Goal: Complete application form

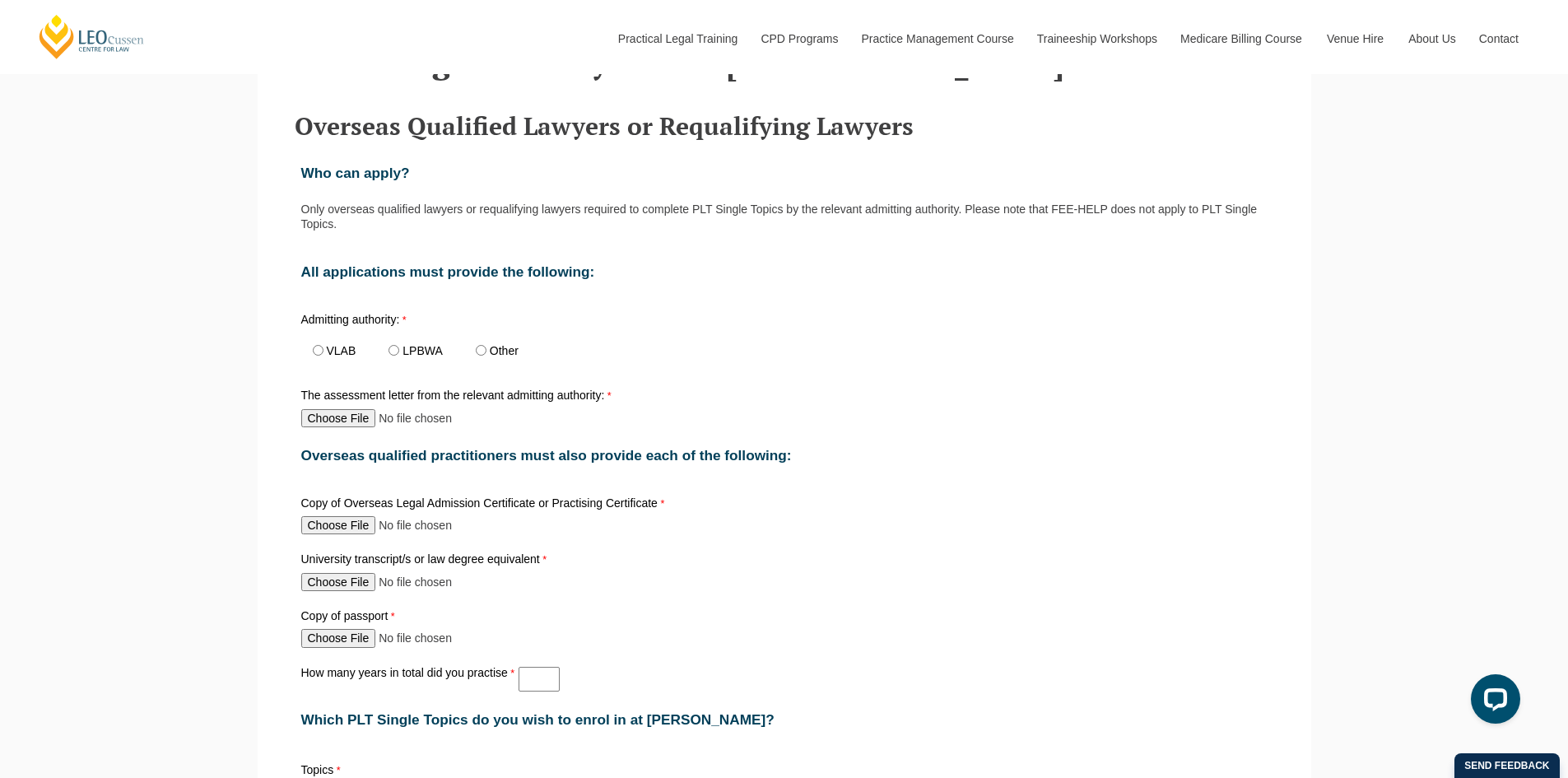
scroll to position [658, 0]
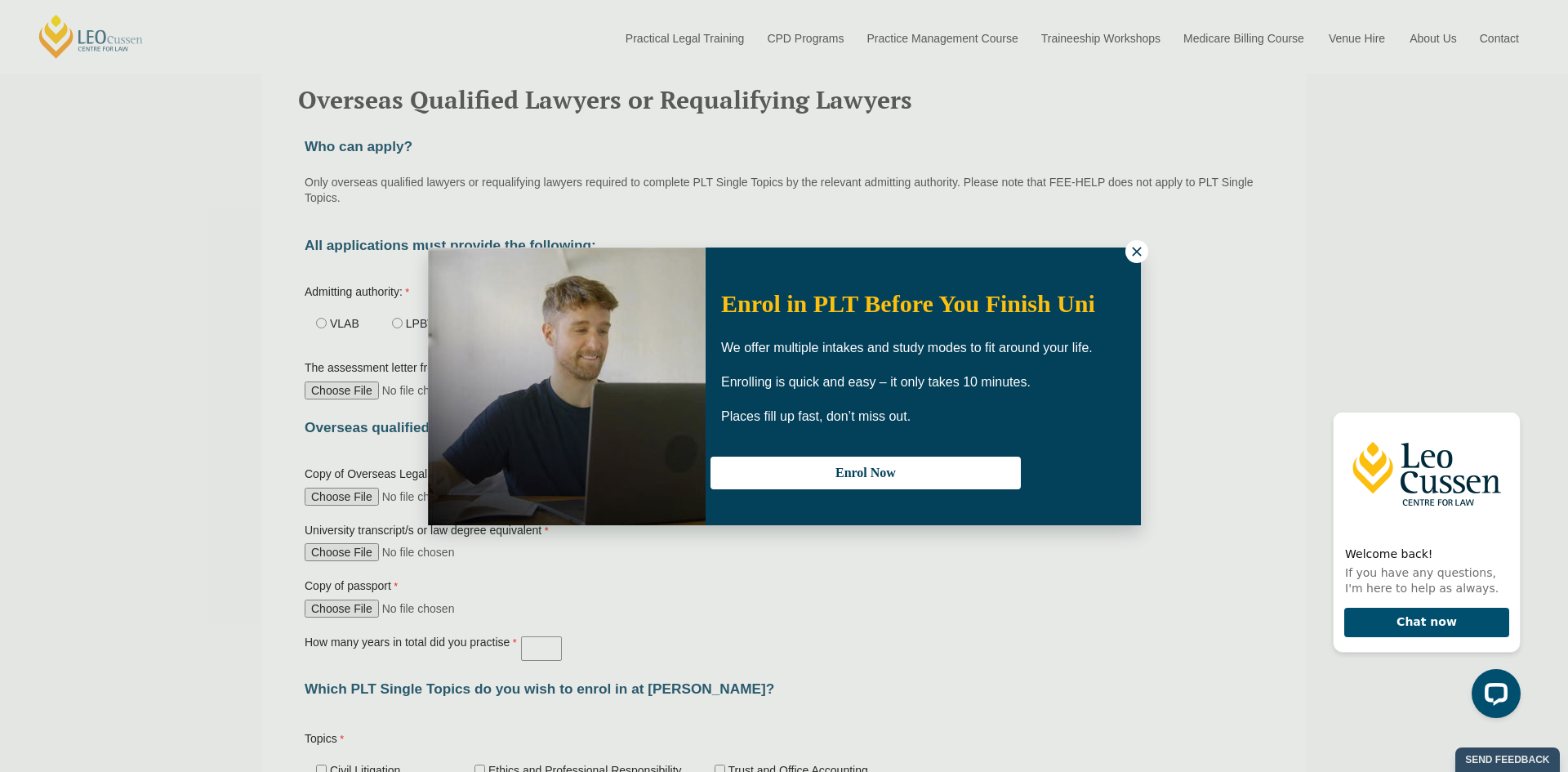
click at [1138, 253] on icon at bounding box center [1136, 251] width 9 height 9
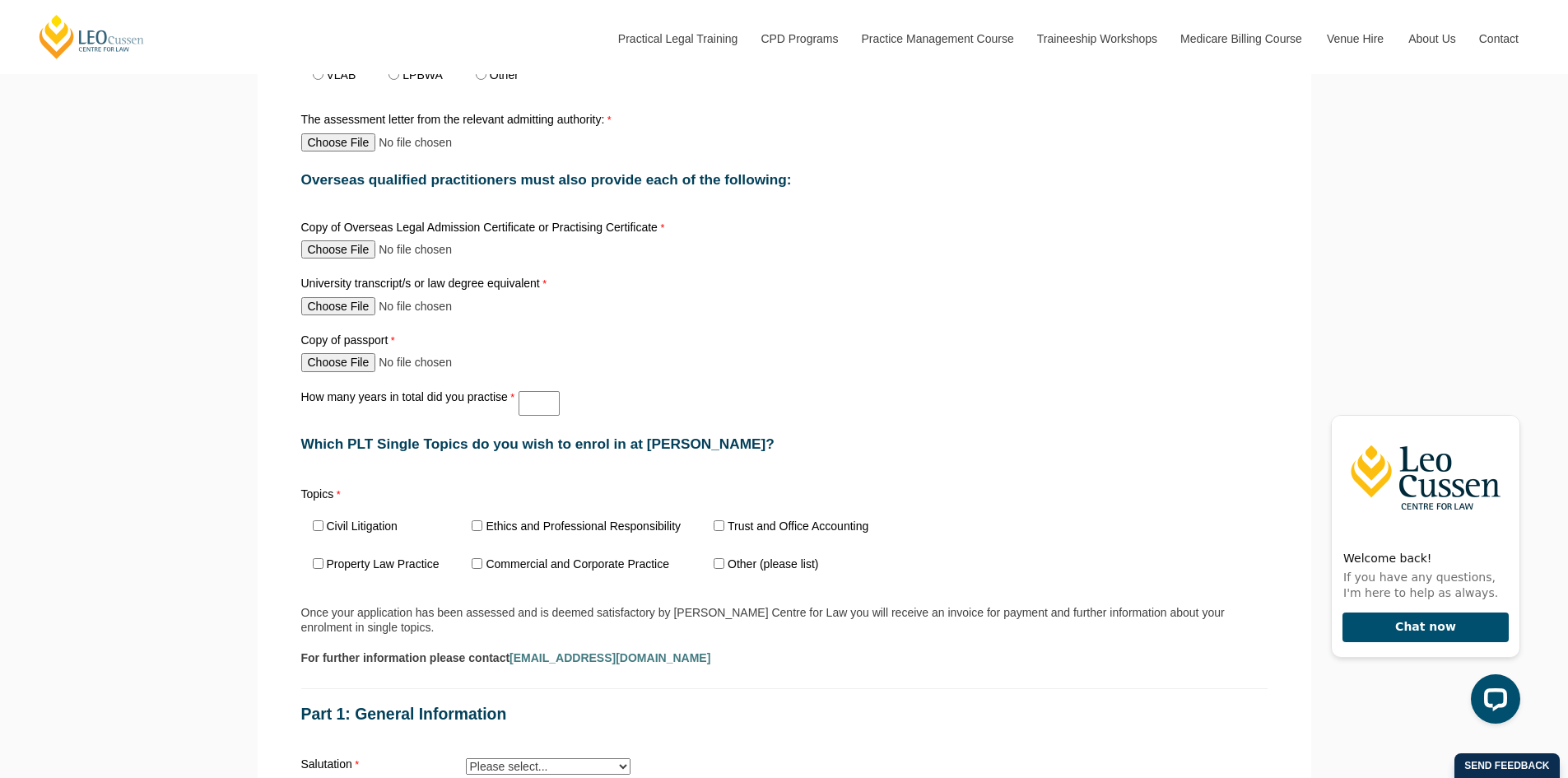
scroll to position [1152, 0]
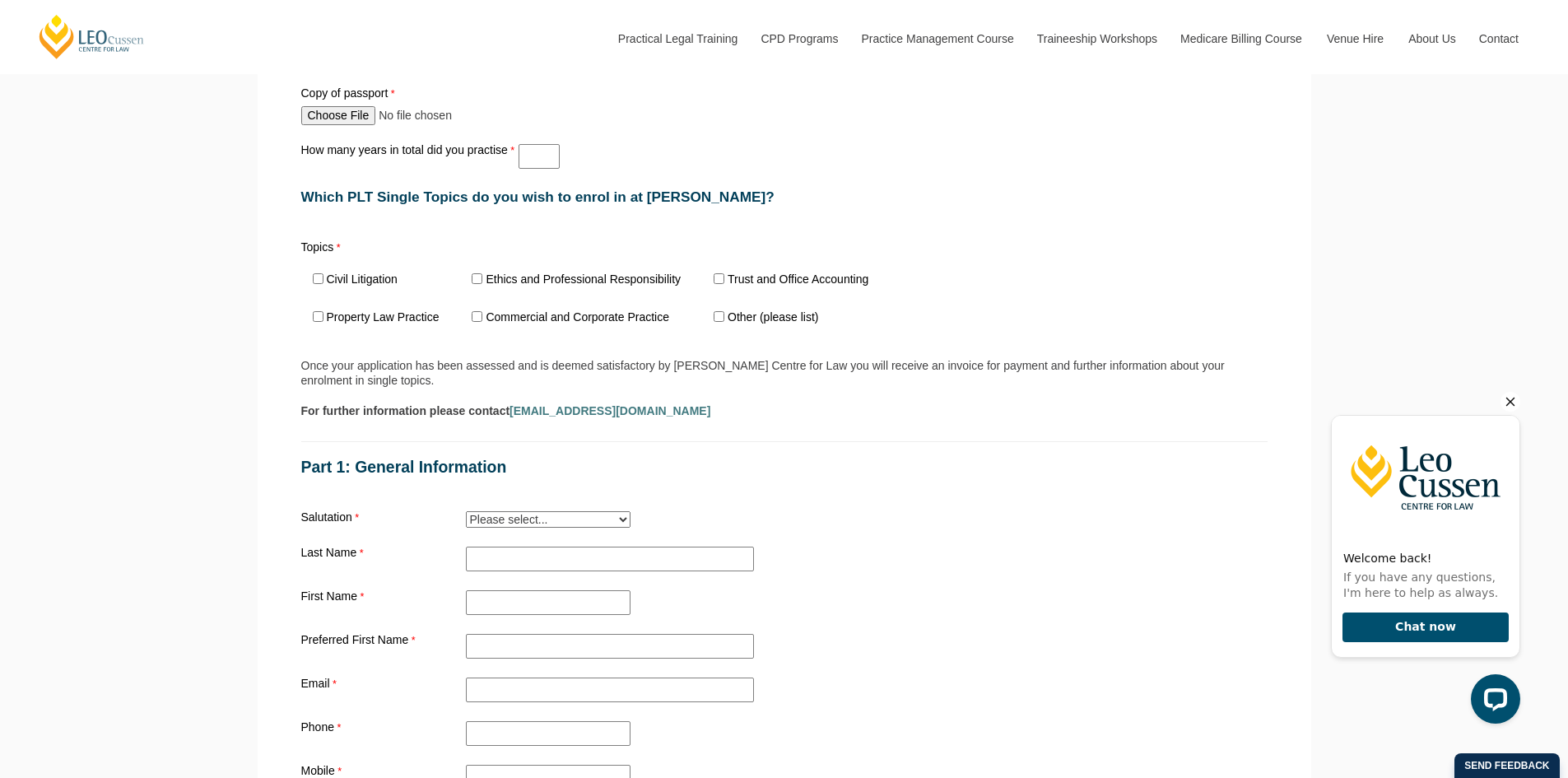
drag, startPoint x: 1511, startPoint y: 399, endPoint x: 2336, endPoint y: 413, distance: 825.1
click at [1511, 399] on icon "Hide greeting" at bounding box center [1510, 401] width 20 height 20
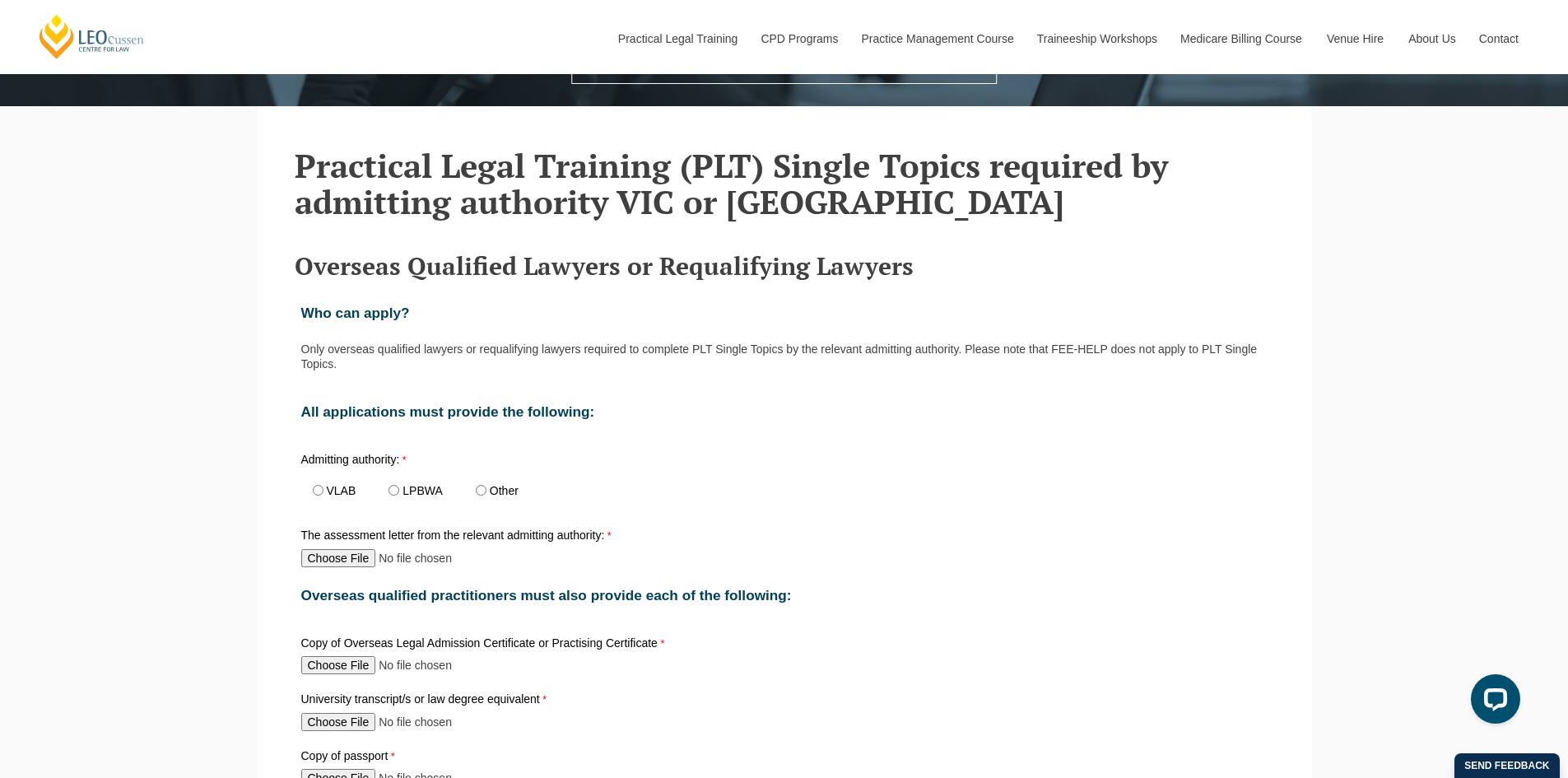
scroll to position [494, 0]
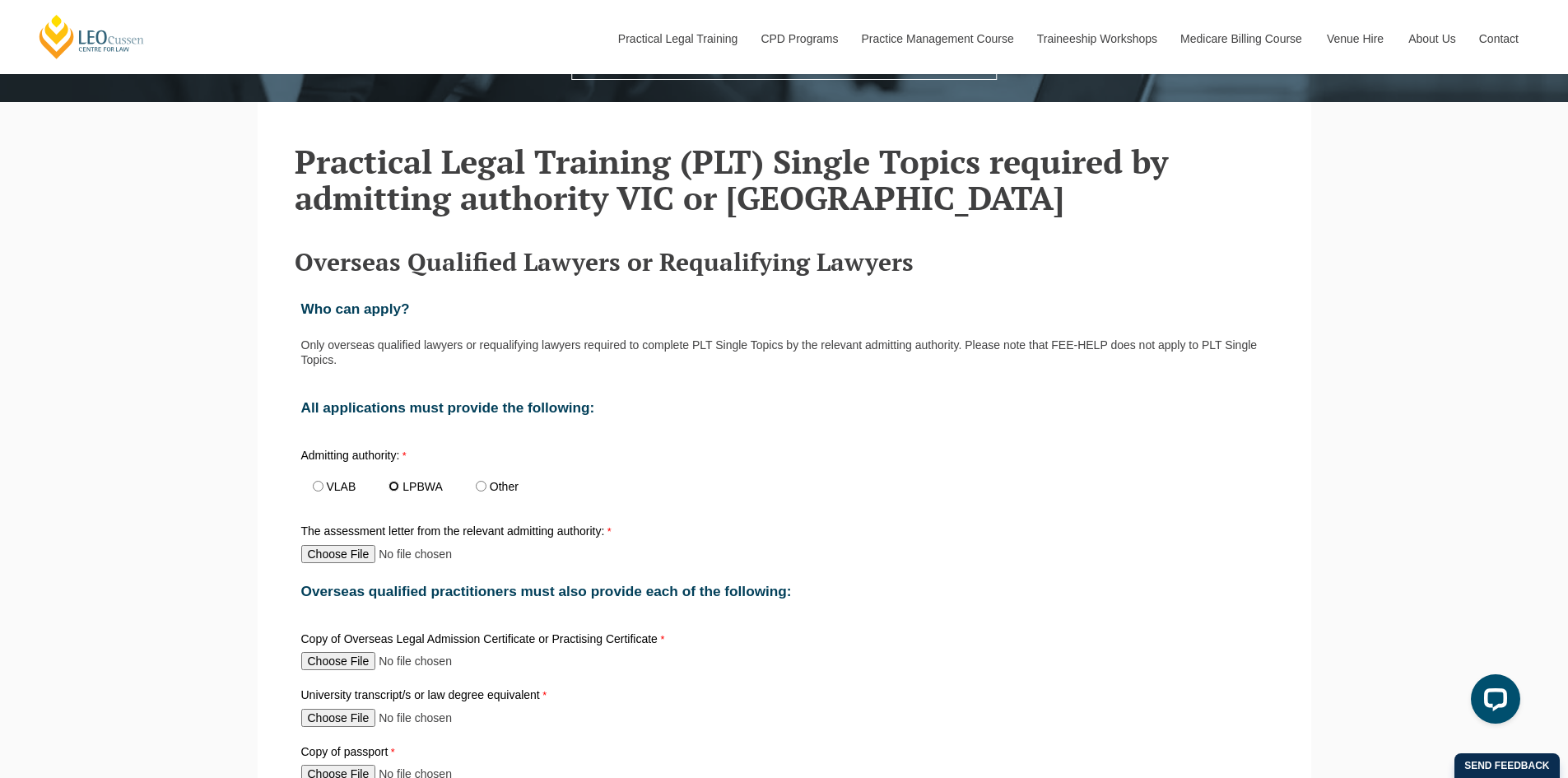
click at [395, 488] on input "LPBWA" at bounding box center [393, 485] width 10 height 10
radio input "true"
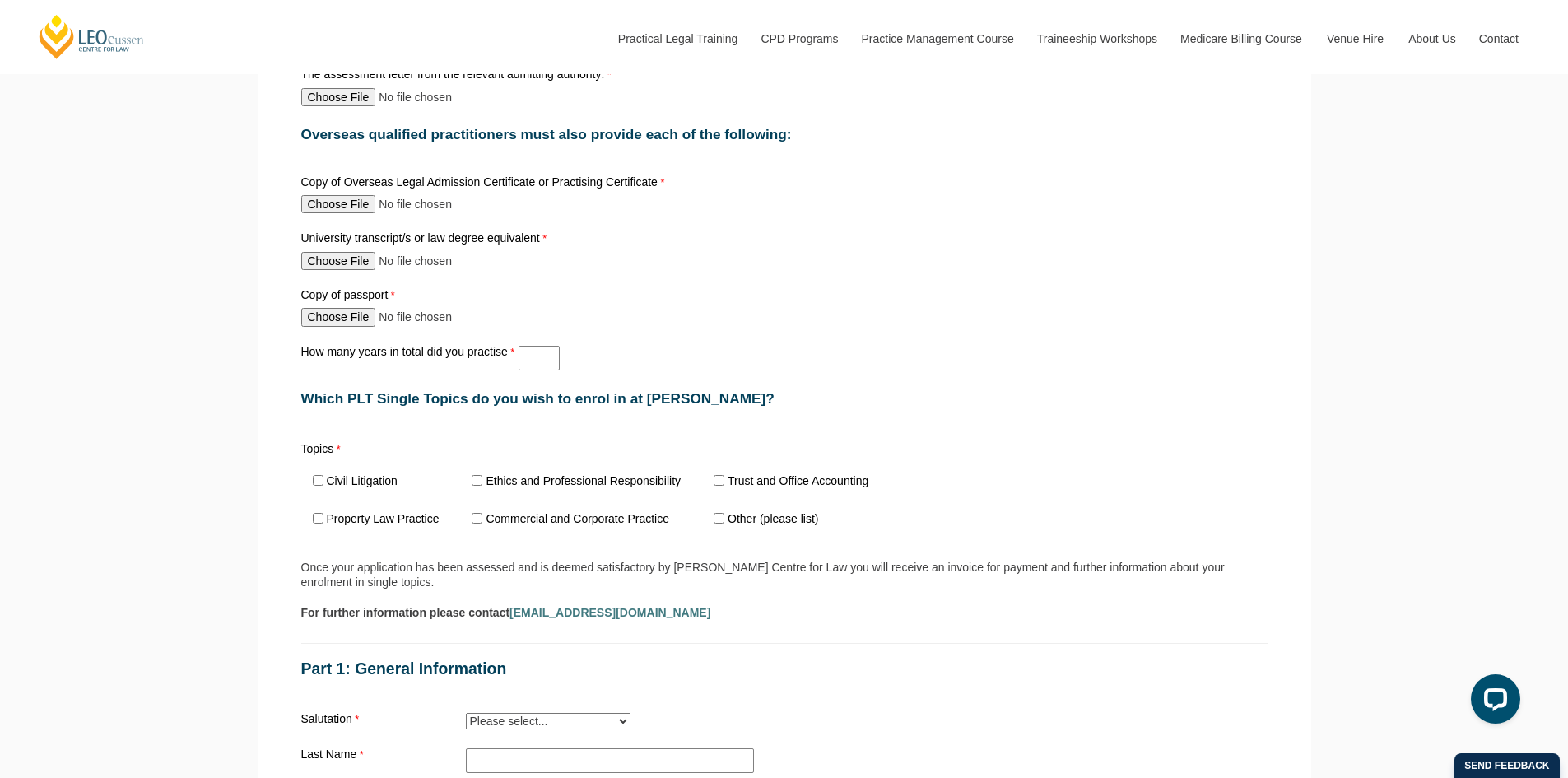
scroll to position [988, 0]
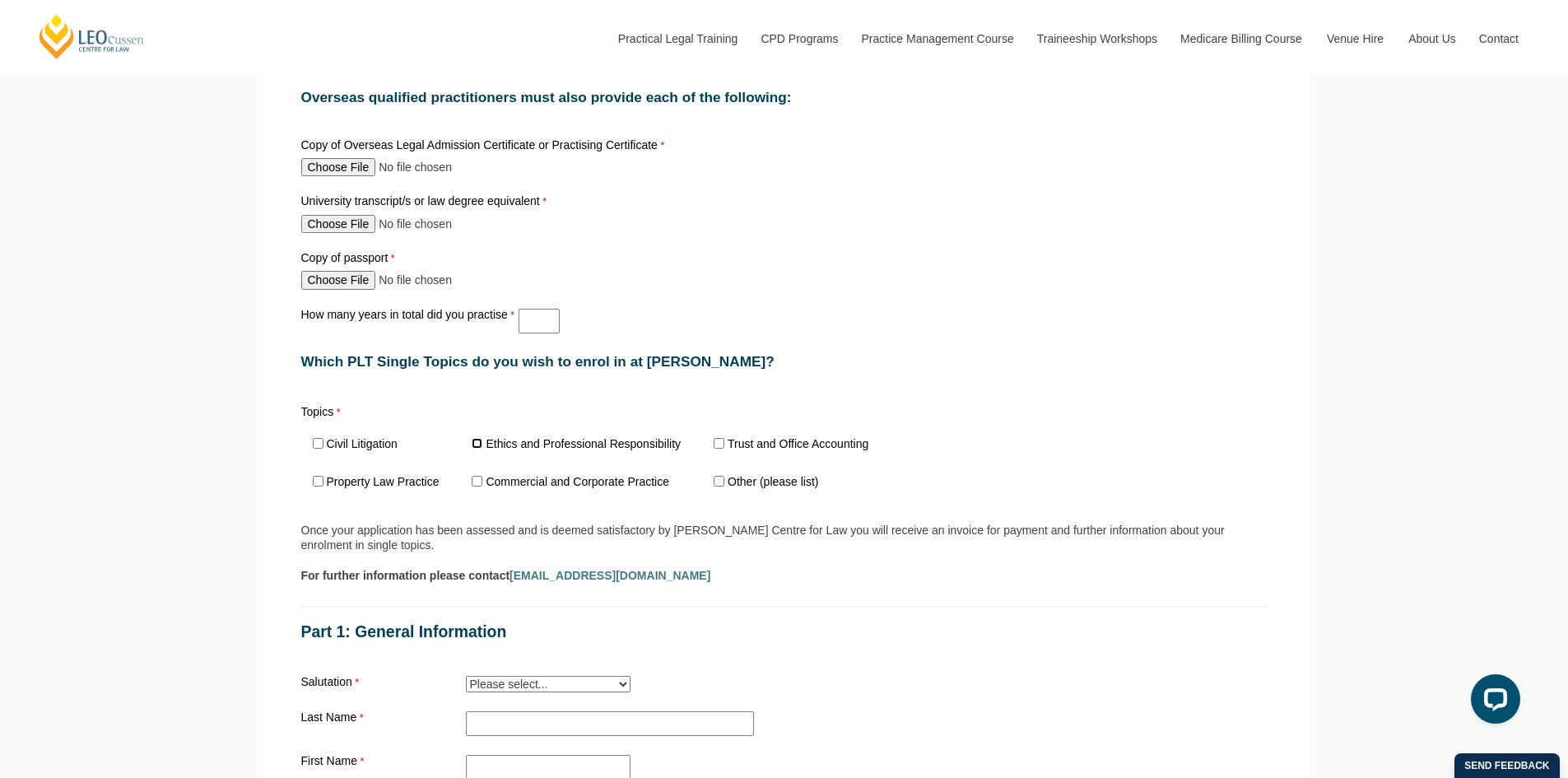
click at [477, 445] on input "Ethics and Professional Responsibility" at bounding box center [477, 443] width 10 height 10
checkbox input "true"
click at [715, 446] on input "Trust and Office Accounting" at bounding box center [719, 443] width 10 height 10
checkbox input "true"
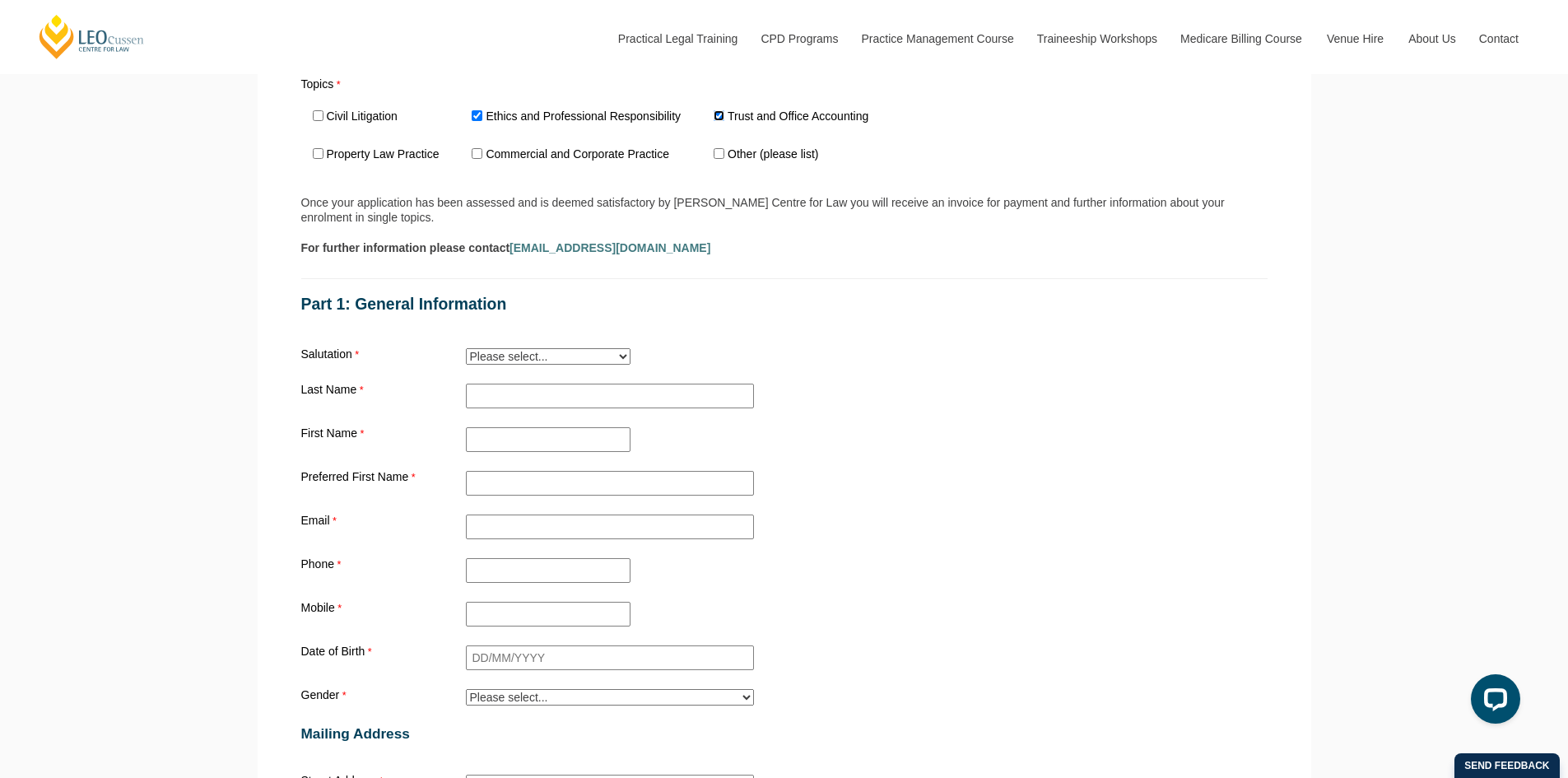
scroll to position [1317, 0]
click at [563, 363] on select "Please select... Mr. Mrs. Ms. Dr. Prof. Miss Judge Chief Judge" at bounding box center [548, 354] width 165 height 16
select select "tfa_10"
click at [466, 349] on select "Please select... Mr. Mrs. Ms. Dr. Prof. Miss Judge Chief Judge" at bounding box center [548, 354] width 165 height 16
click at [551, 395] on input "Practical Legal Training - [GEOGRAPHIC_DATA]" at bounding box center [610, 395] width 288 height 24
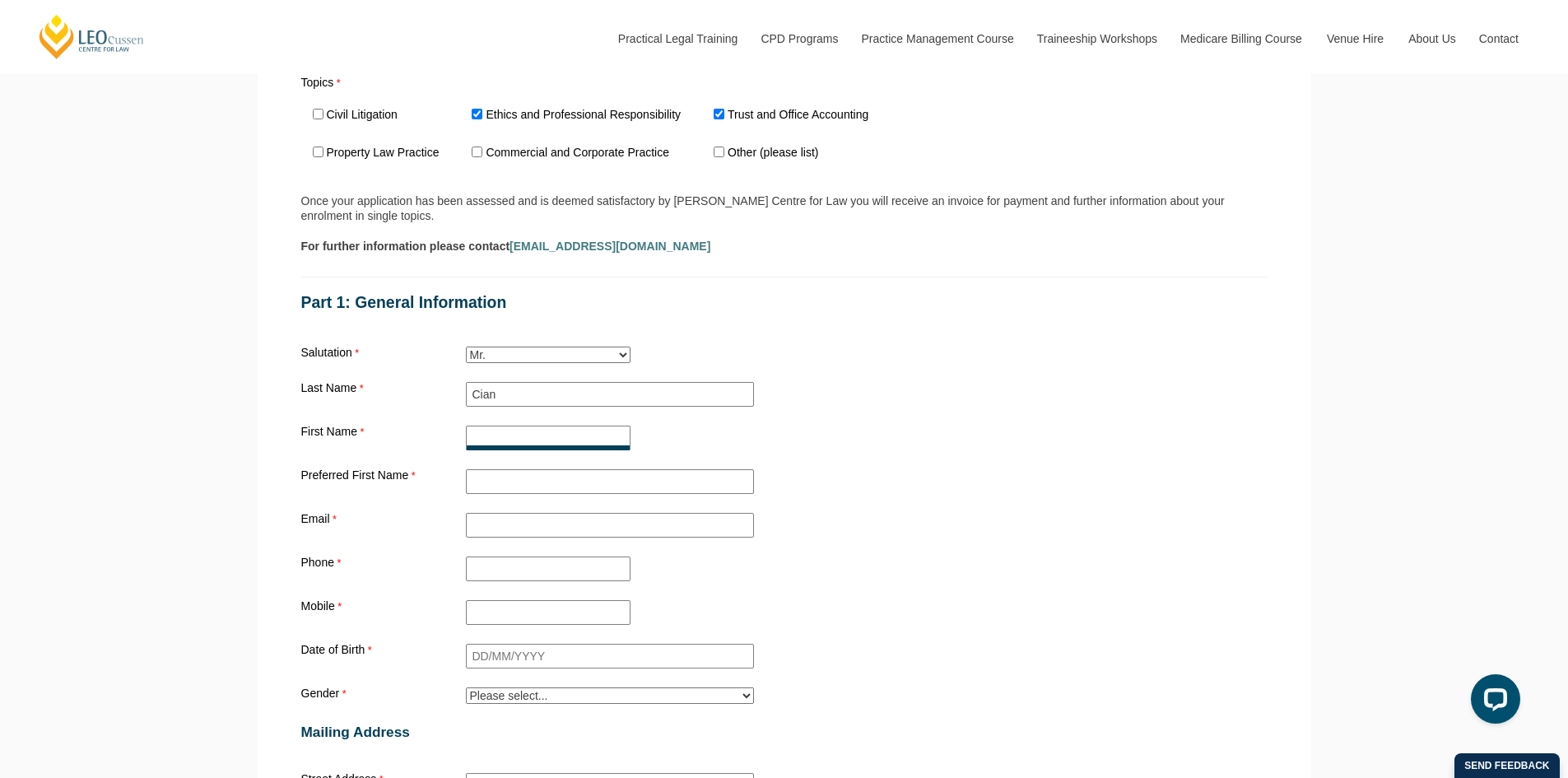
click at [554, 439] on input "First Name" at bounding box center [548, 438] width 165 height 24
drag, startPoint x: 521, startPoint y: 397, endPoint x: 412, endPoint y: 390, distance: 109.2
click at [412, 395] on div "Last Name Cian" at bounding box center [784, 394] width 979 height 31
type input "O Lionaird"
click at [503, 436] on input "First Name" at bounding box center [548, 438] width 165 height 24
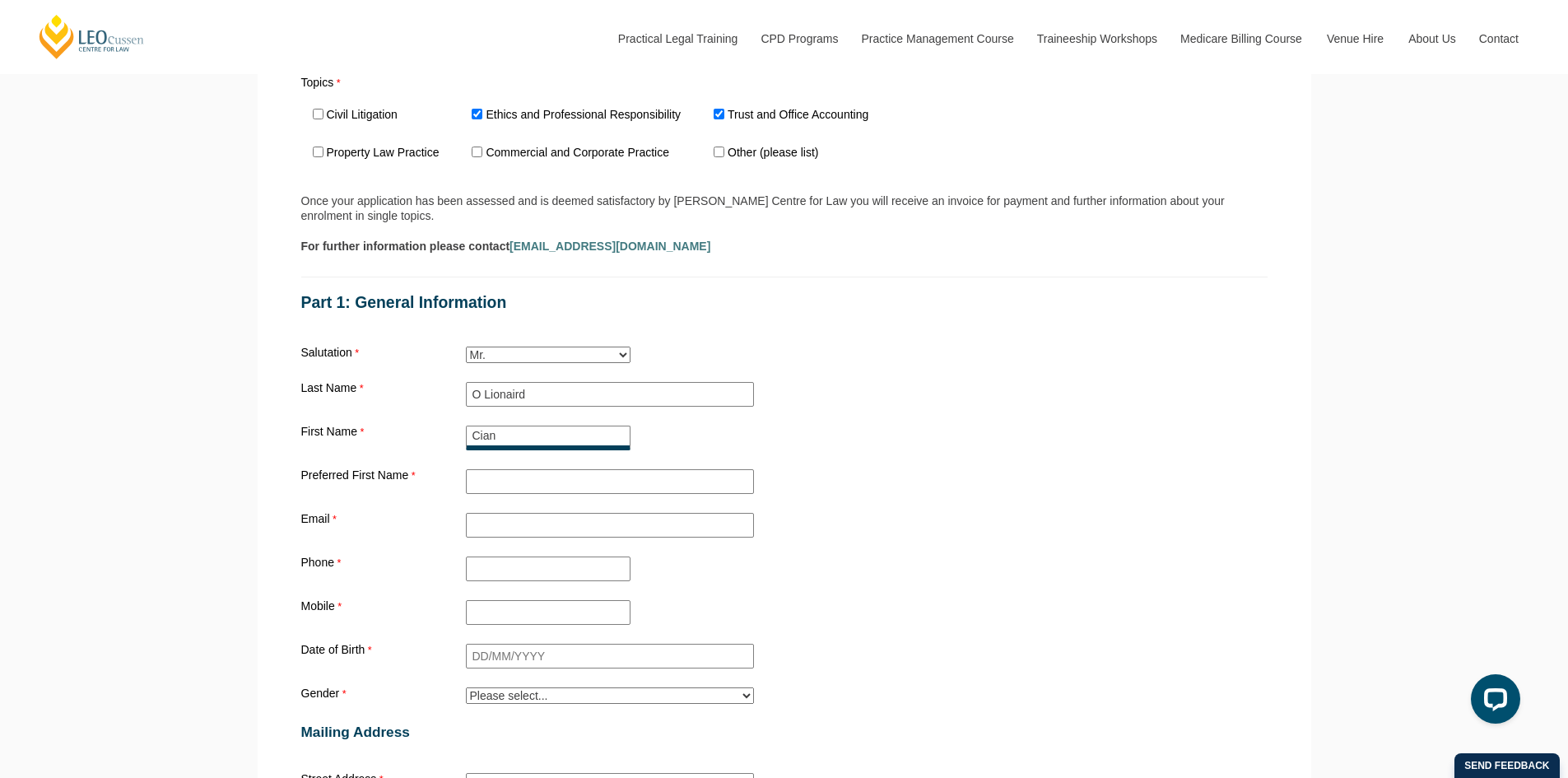
type input "Cian"
click at [514, 474] on input "Preferred First Name" at bounding box center [610, 481] width 288 height 24
type input "Cian"
click at [560, 517] on input "Email" at bounding box center [610, 525] width 288 height 24
type input "[EMAIL_ADDRESS][DOMAIN_NAME]"
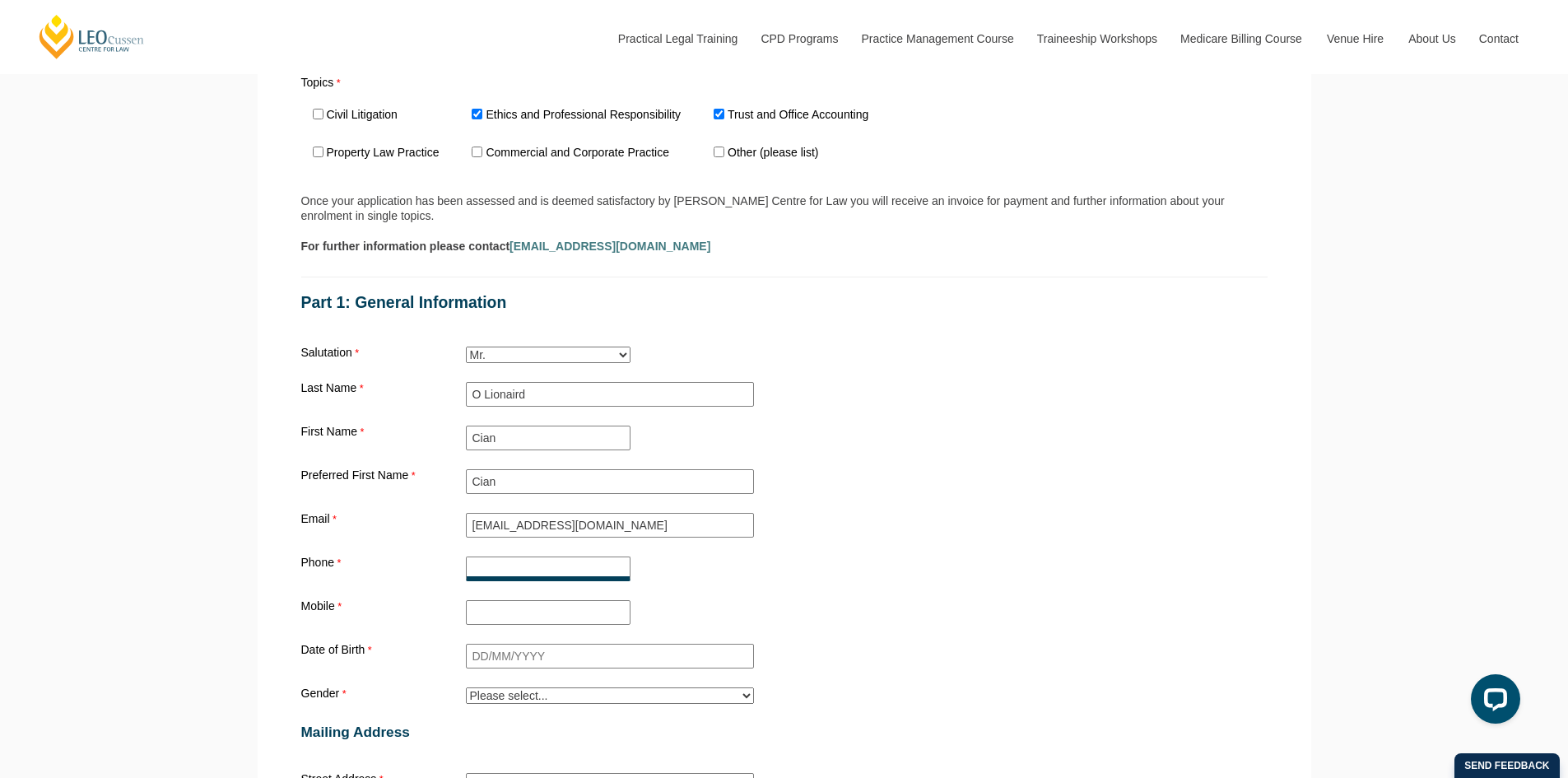
click at [546, 570] on input "Phone" at bounding box center [548, 569] width 165 height 24
type input "0481170044"
click at [505, 620] on input "Mobile" at bounding box center [548, 612] width 165 height 24
type input "0"
type input "0481170044"
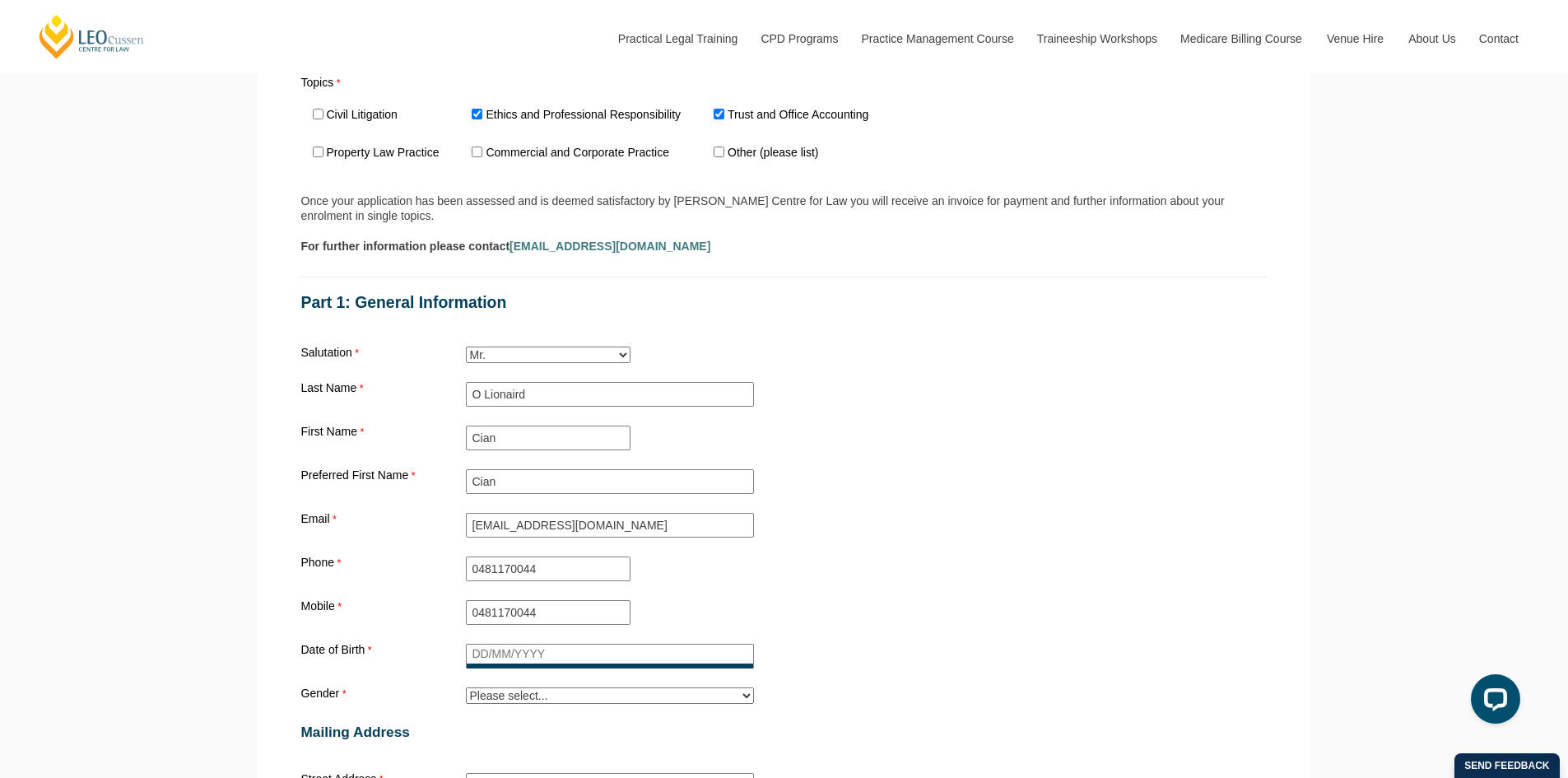
click at [499, 656] on input "Date of Birth" at bounding box center [610, 656] width 288 height 24
click at [478, 684] on link at bounding box center [480, 684] width 13 height 13
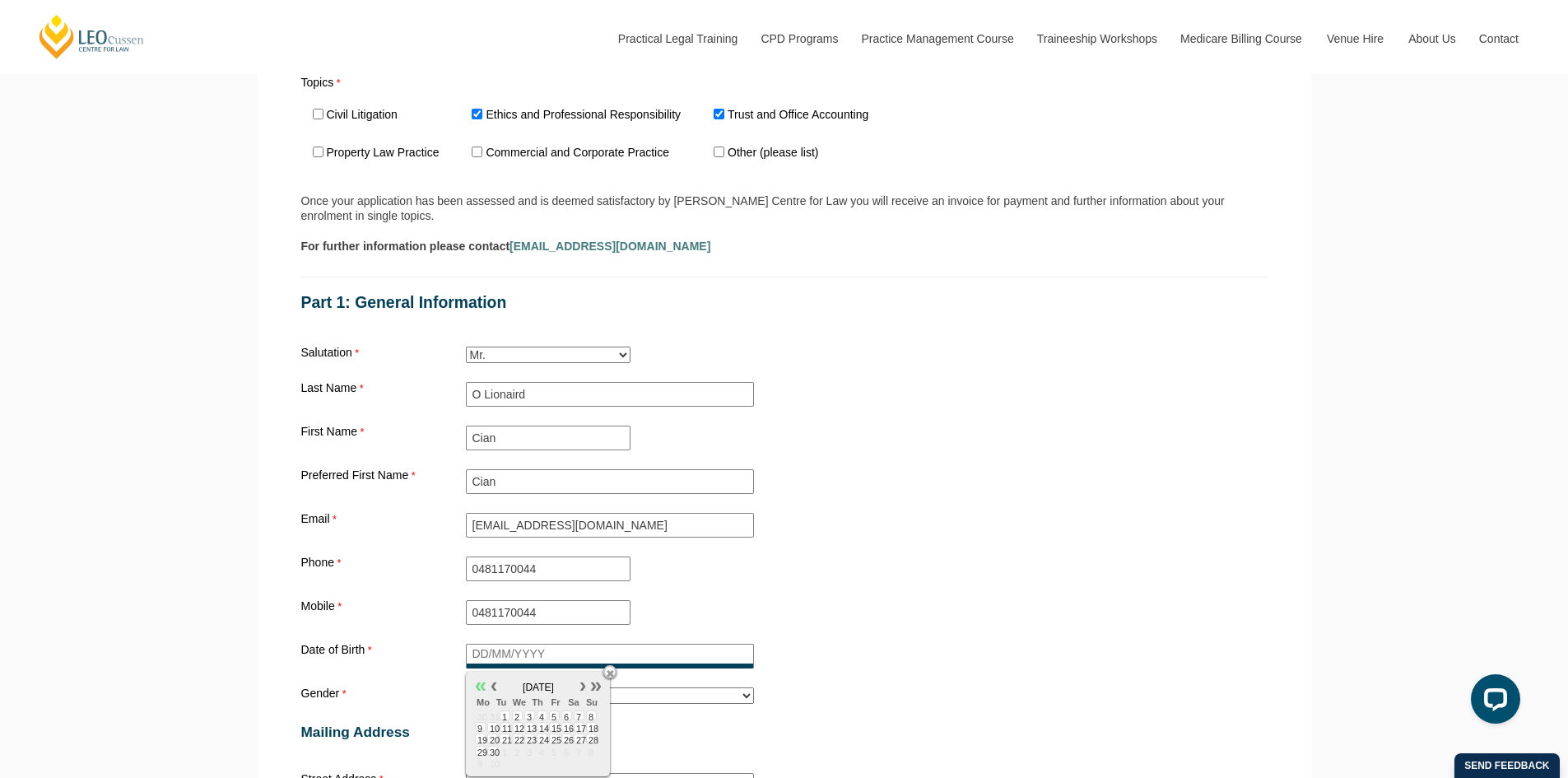
click at [478, 684] on link at bounding box center [480, 684] width 13 height 13
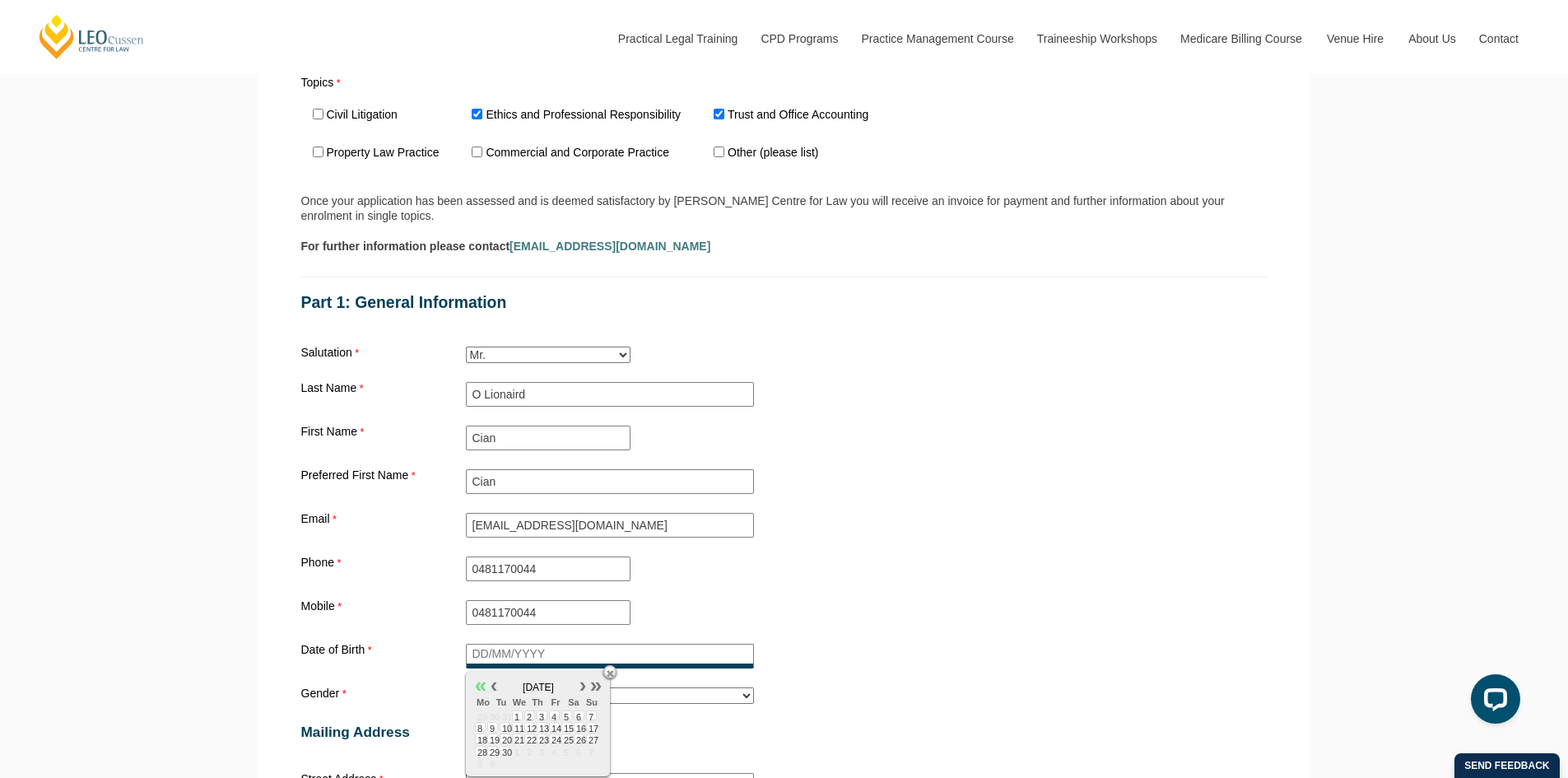
click at [478, 684] on link at bounding box center [480, 684] width 13 height 13
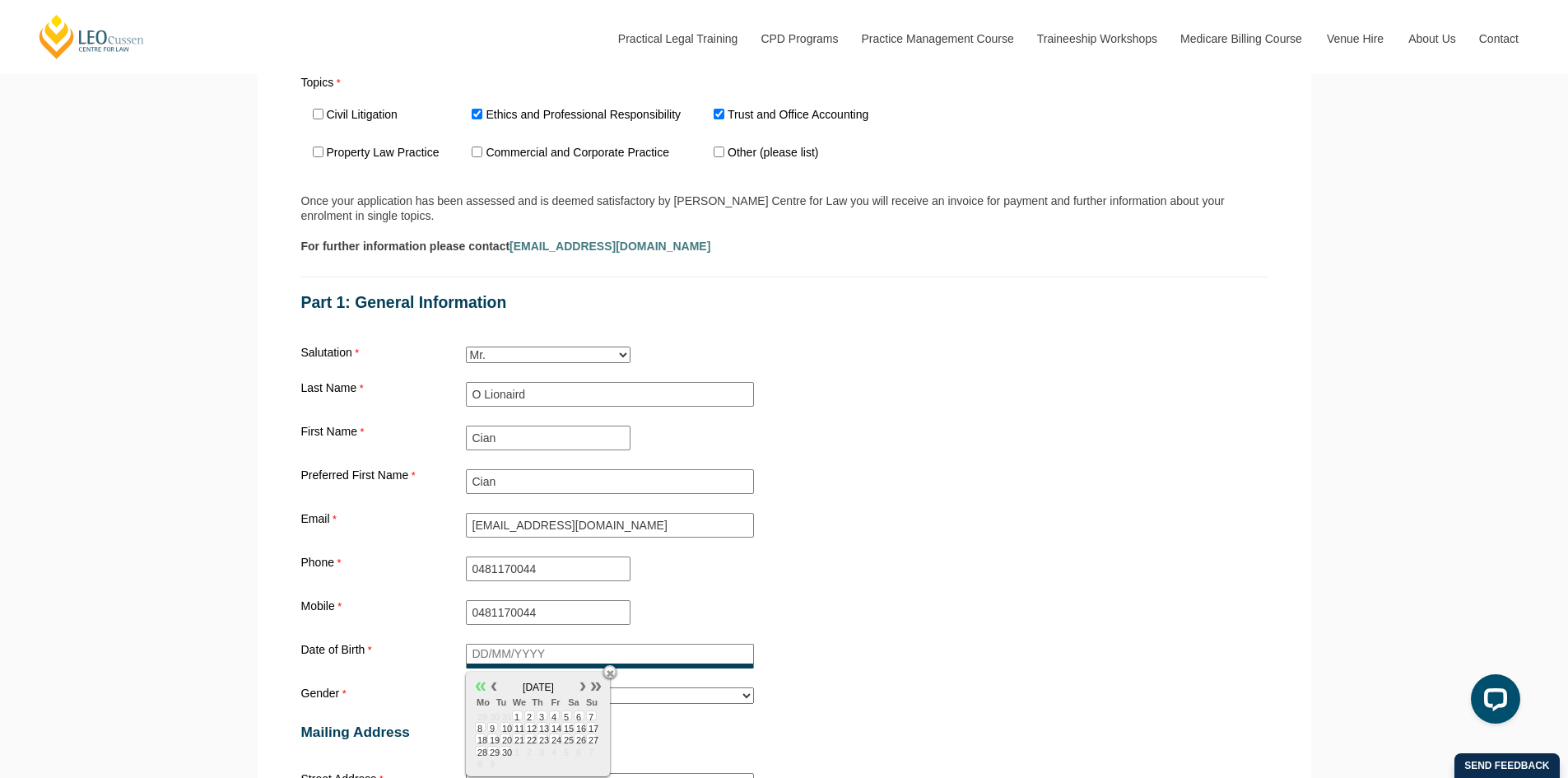
click at [478, 684] on link at bounding box center [480, 684] width 13 height 13
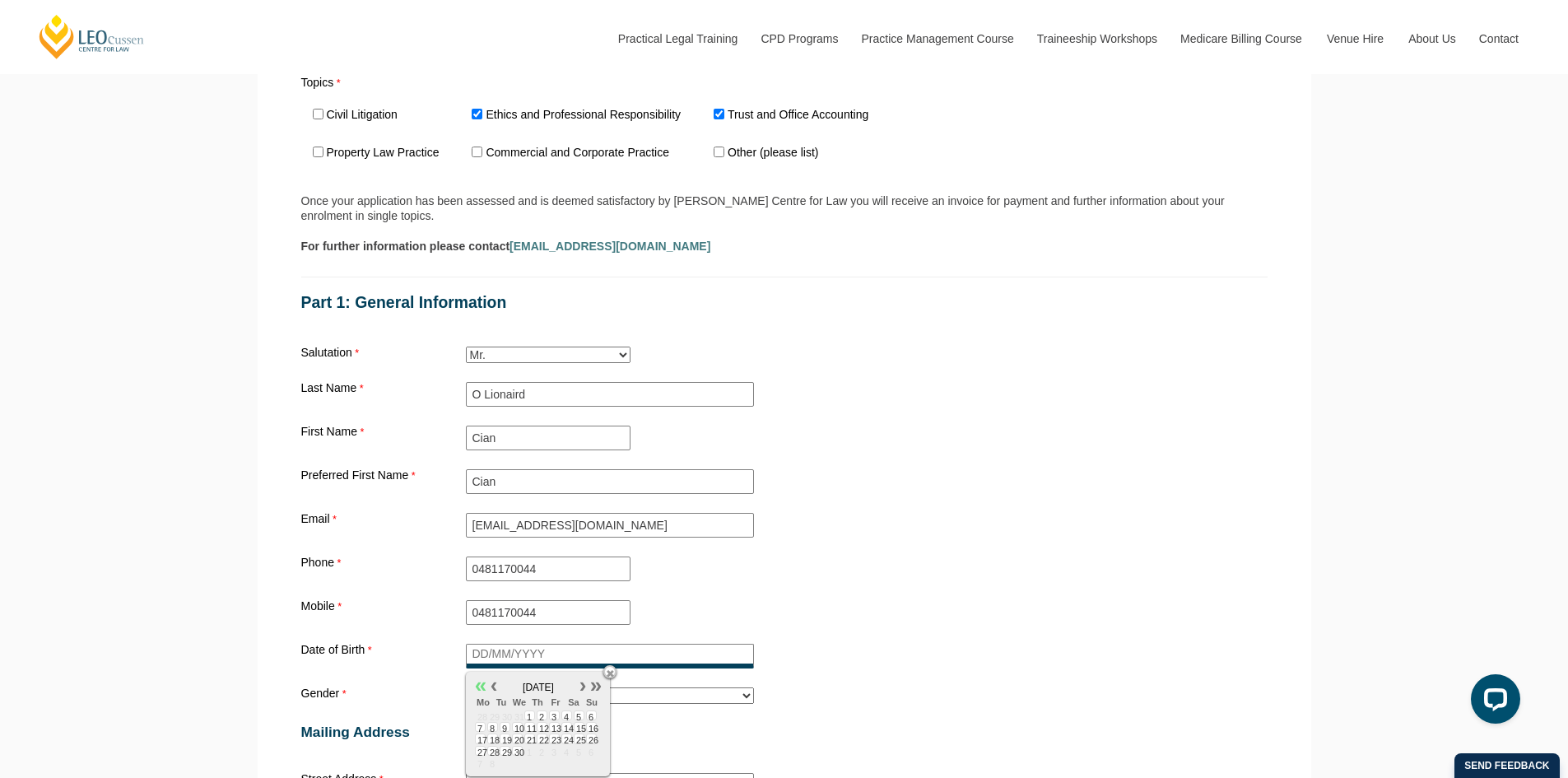
click at [478, 684] on link at bounding box center [480, 684] width 13 height 13
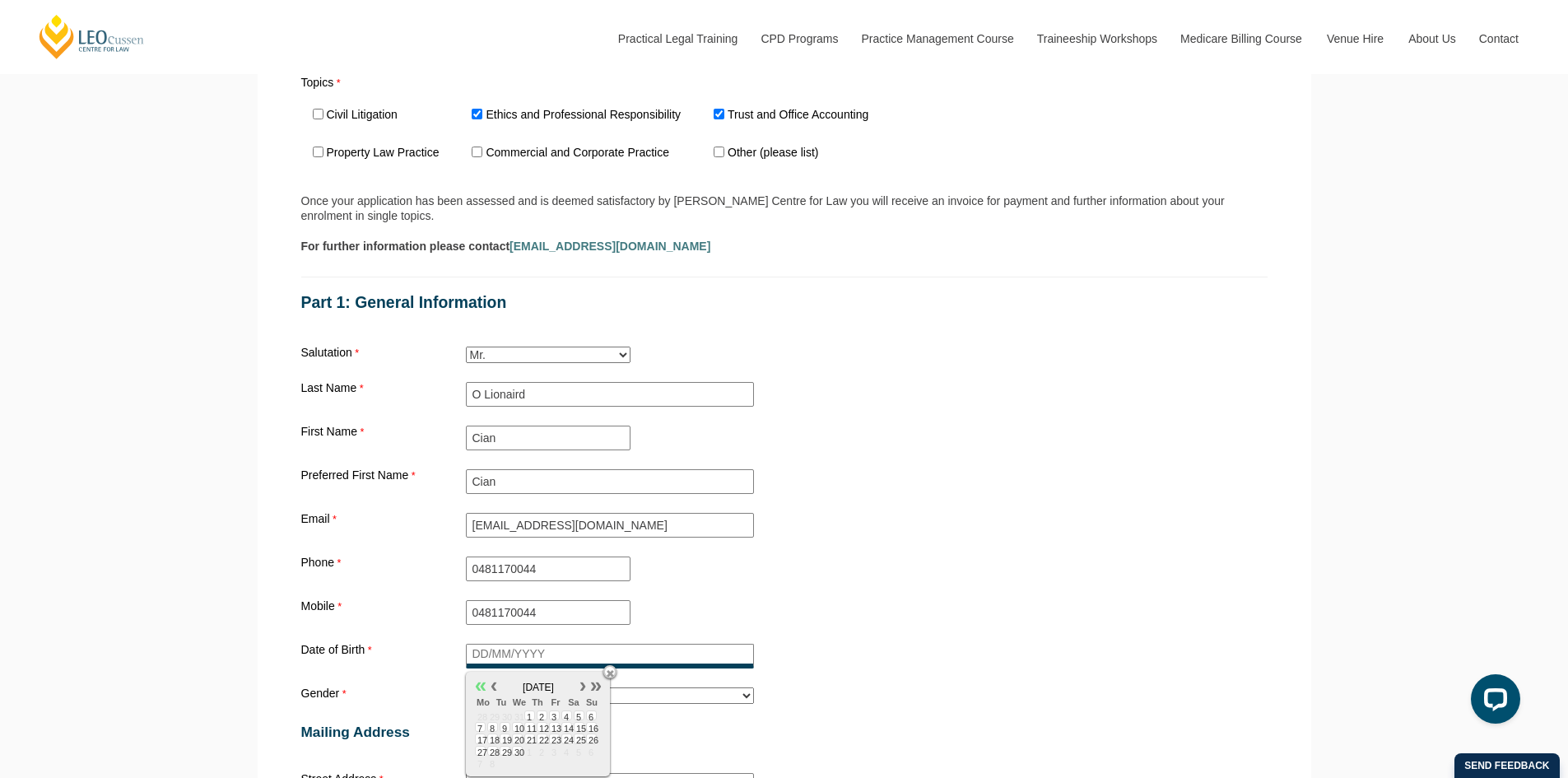
click at [478, 684] on link at bounding box center [480, 684] width 13 height 13
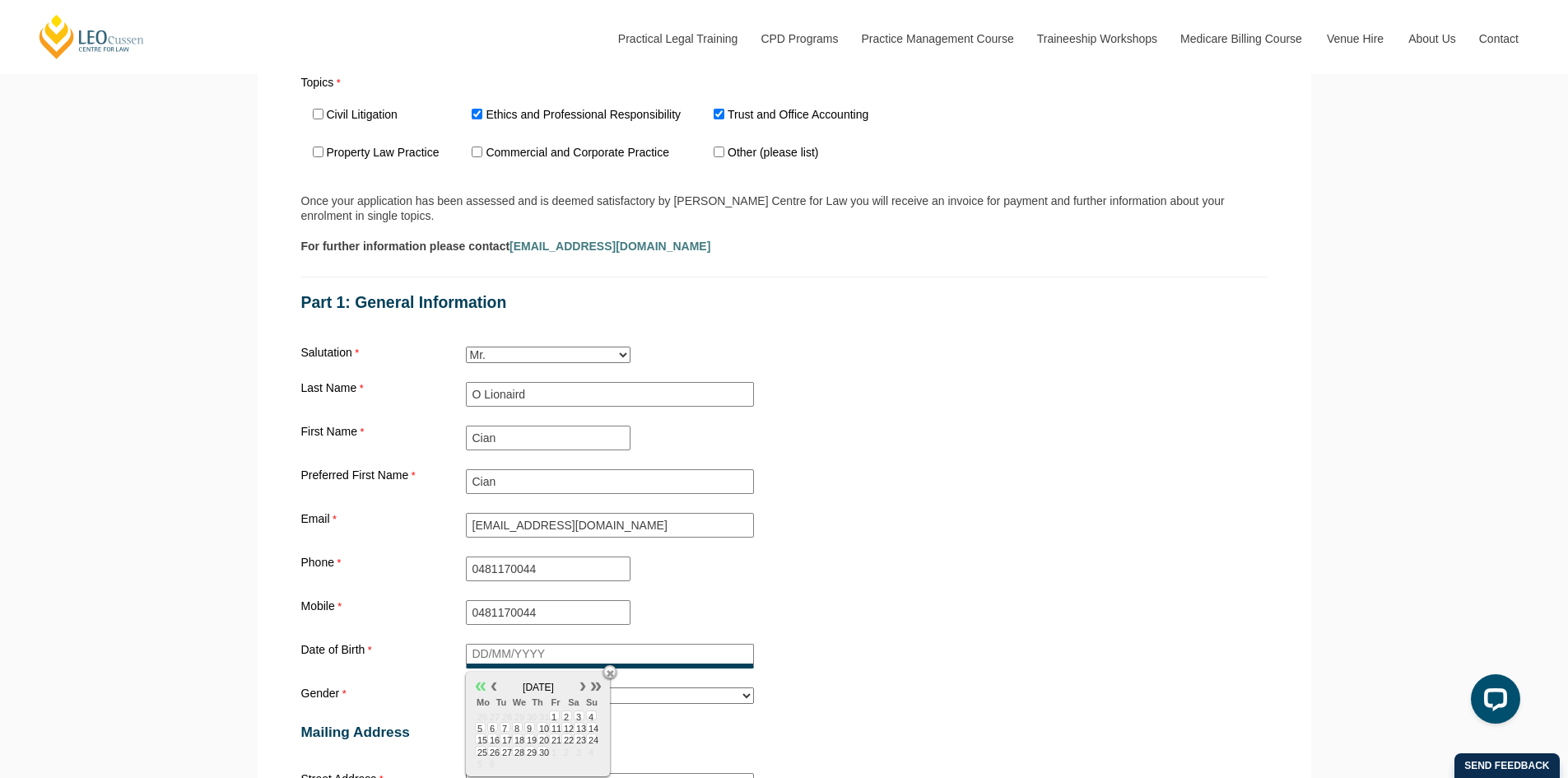
click at [478, 684] on link at bounding box center [480, 684] width 13 height 13
click at [577, 682] on link at bounding box center [583, 684] width 13 height 13
type input "[DATE]"
click at [477, 753] on span "26" at bounding box center [479, 751] width 10 height 9
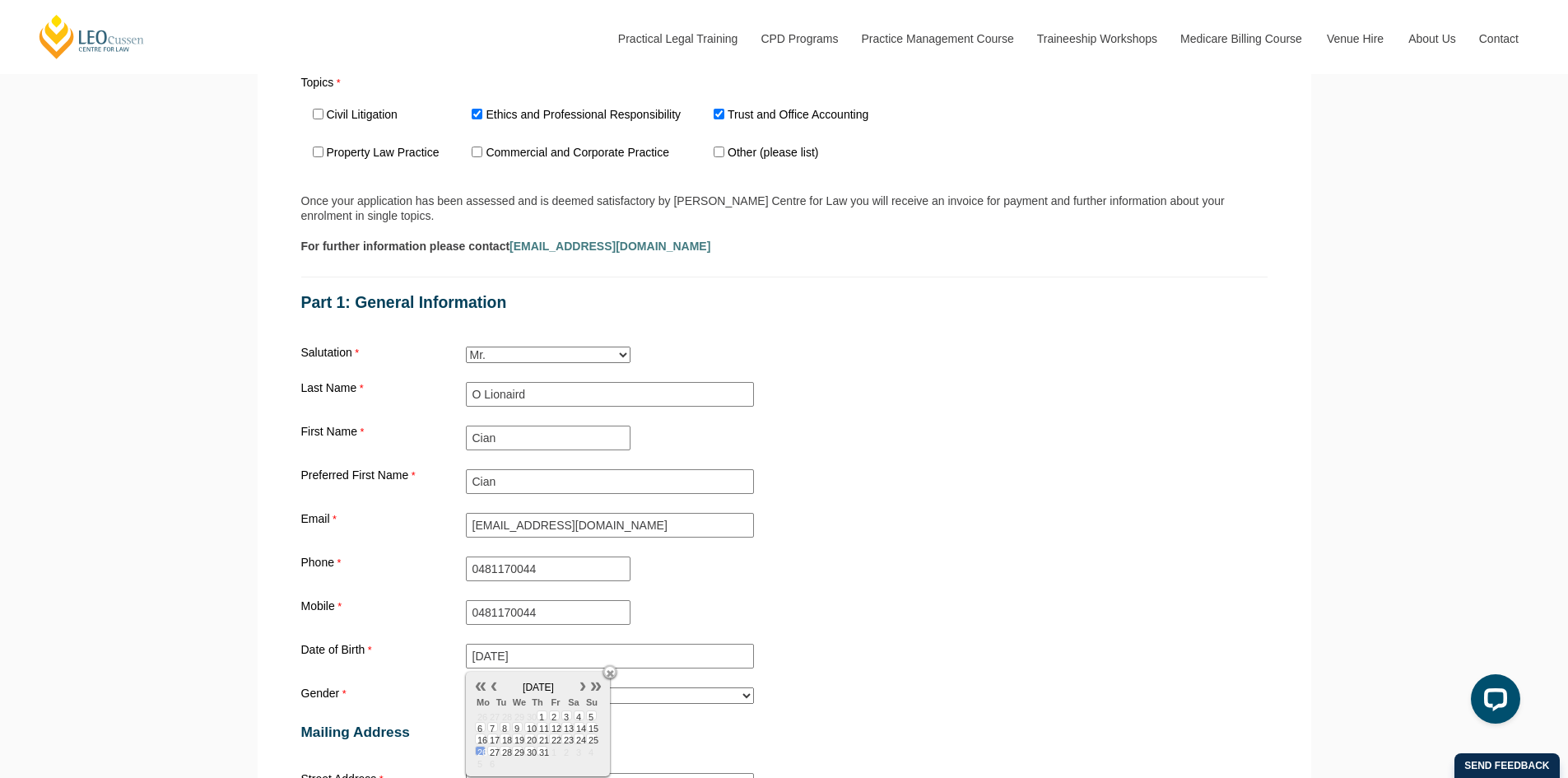
click at [932, 652] on div "Date of Birth [DEMOGRAPHIC_DATA]" at bounding box center [784, 656] width 979 height 31
click at [581, 696] on select "Please select... [DEMOGRAPHIC_DATA] [DEMOGRAPHIC_DATA] Trans [DEMOGRAPHIC_DATA]…" at bounding box center [610, 695] width 288 height 16
select select "tfa_26"
click at [466, 690] on select "Please select... [DEMOGRAPHIC_DATA] [DEMOGRAPHIC_DATA] Trans [DEMOGRAPHIC_DATA]…" at bounding box center [610, 695] width 288 height 16
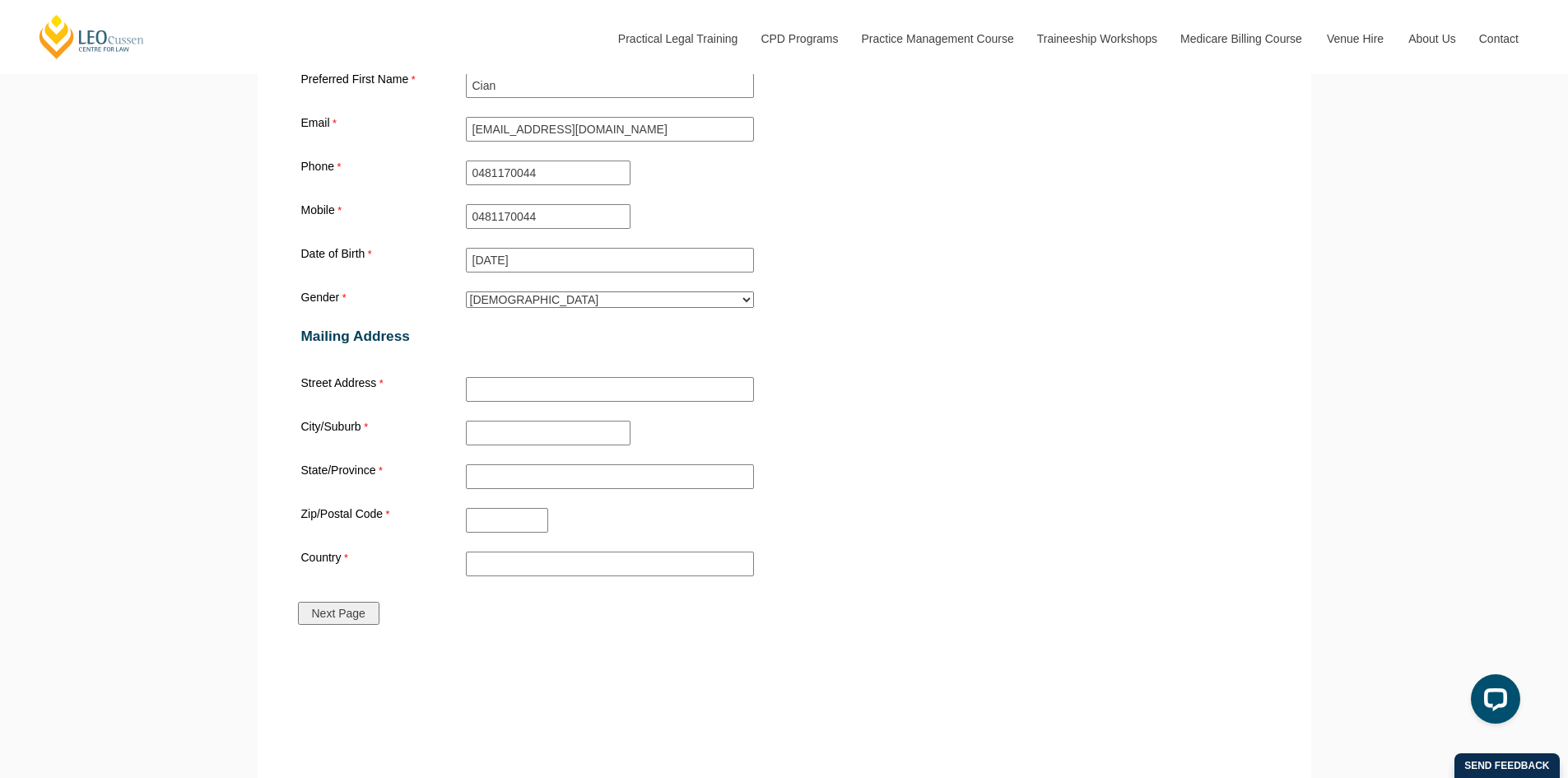
scroll to position [1811, 0]
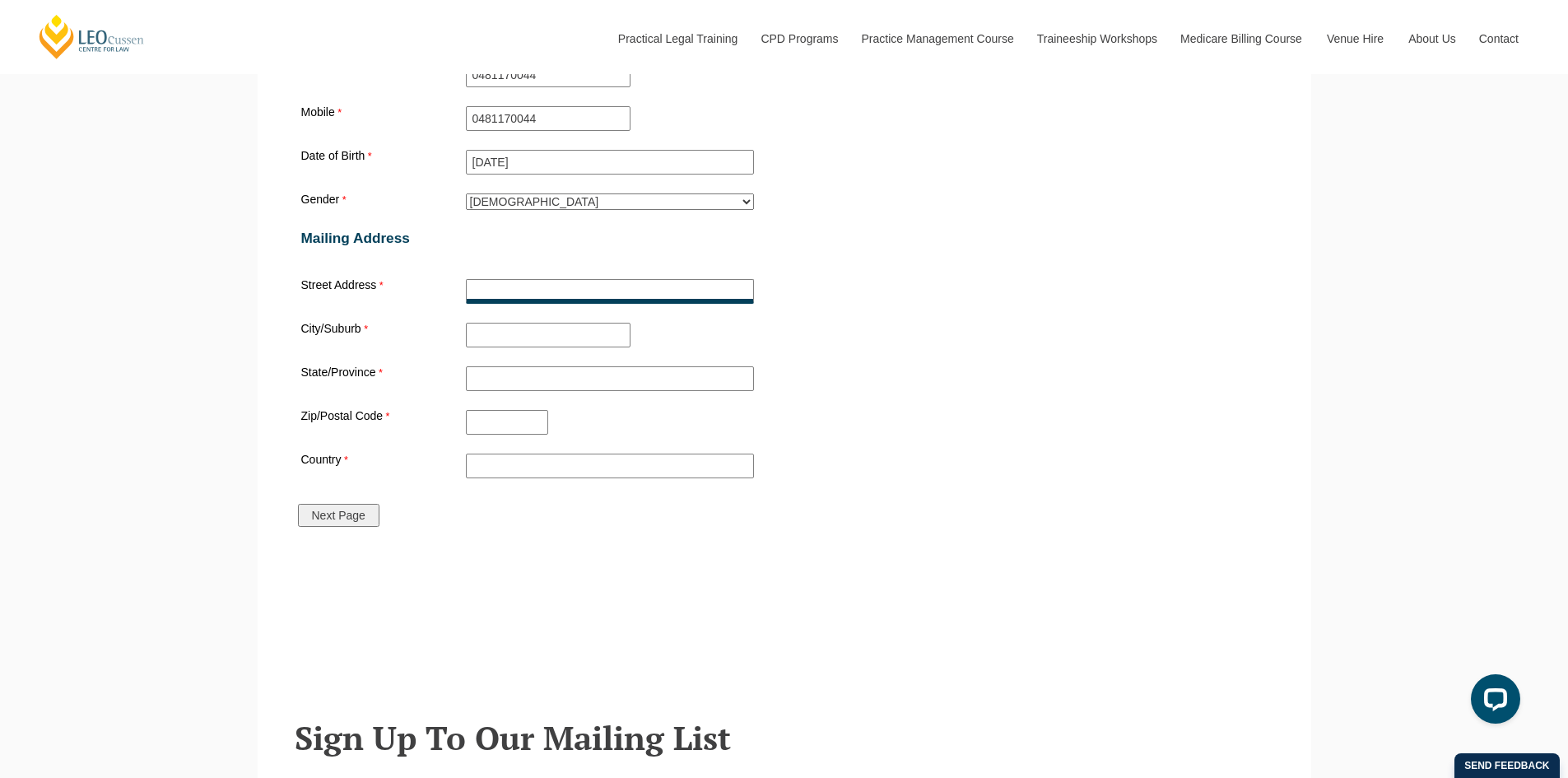
click at [550, 303] on input "Street Address" at bounding box center [610, 291] width 288 height 24
type input "[STREET_ADDRESS]"
click at [577, 338] on input "City/Suburb" at bounding box center [548, 335] width 165 height 24
type input "Fremantle"
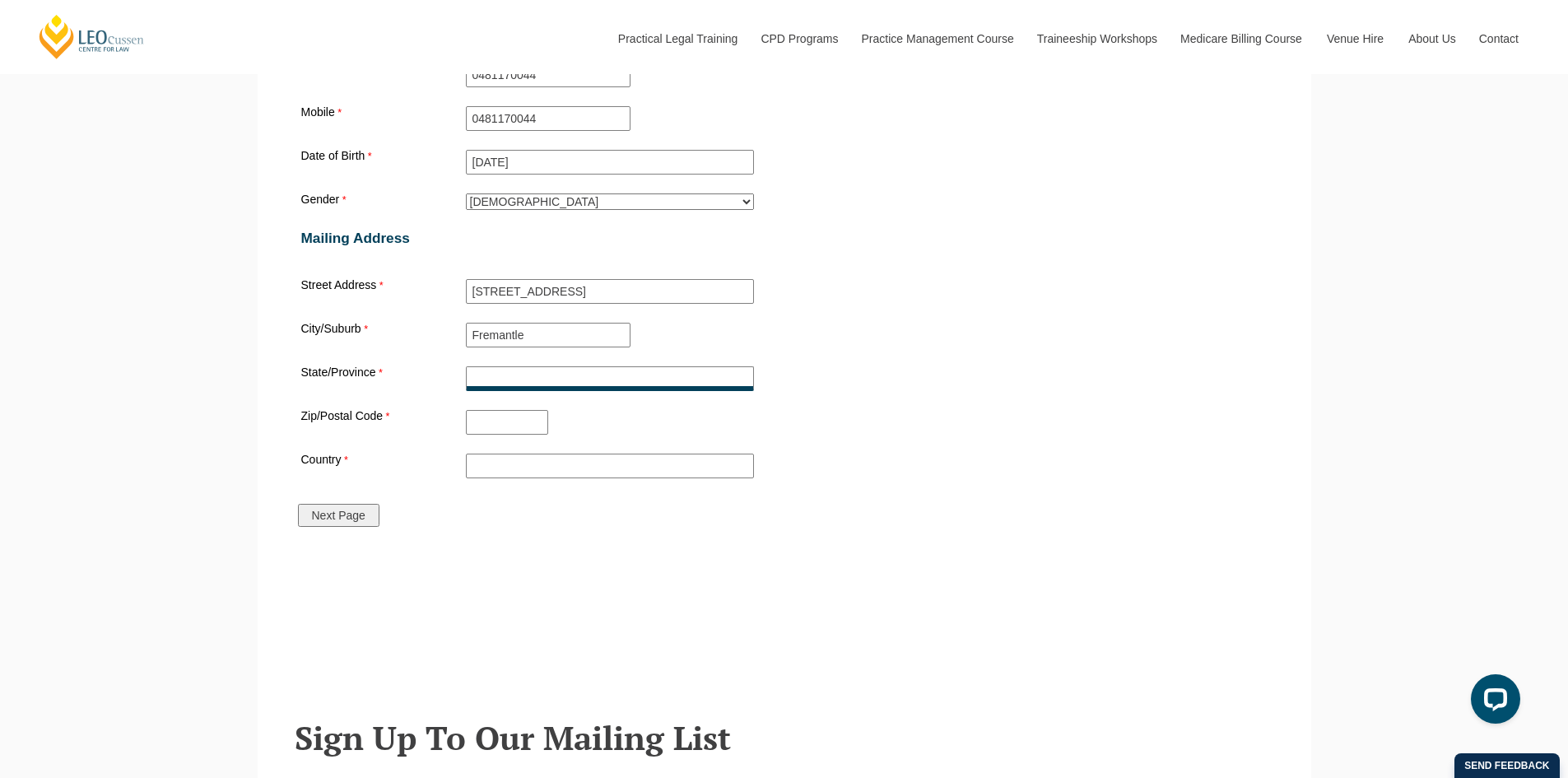
click at [653, 381] on input "State/Province" at bounding box center [610, 379] width 288 height 24
type input "WA"
click at [520, 427] on input "Zip/Postal Code" at bounding box center [507, 422] width 82 height 24
type input "6160"
click at [558, 471] on input "Country" at bounding box center [610, 466] width 288 height 24
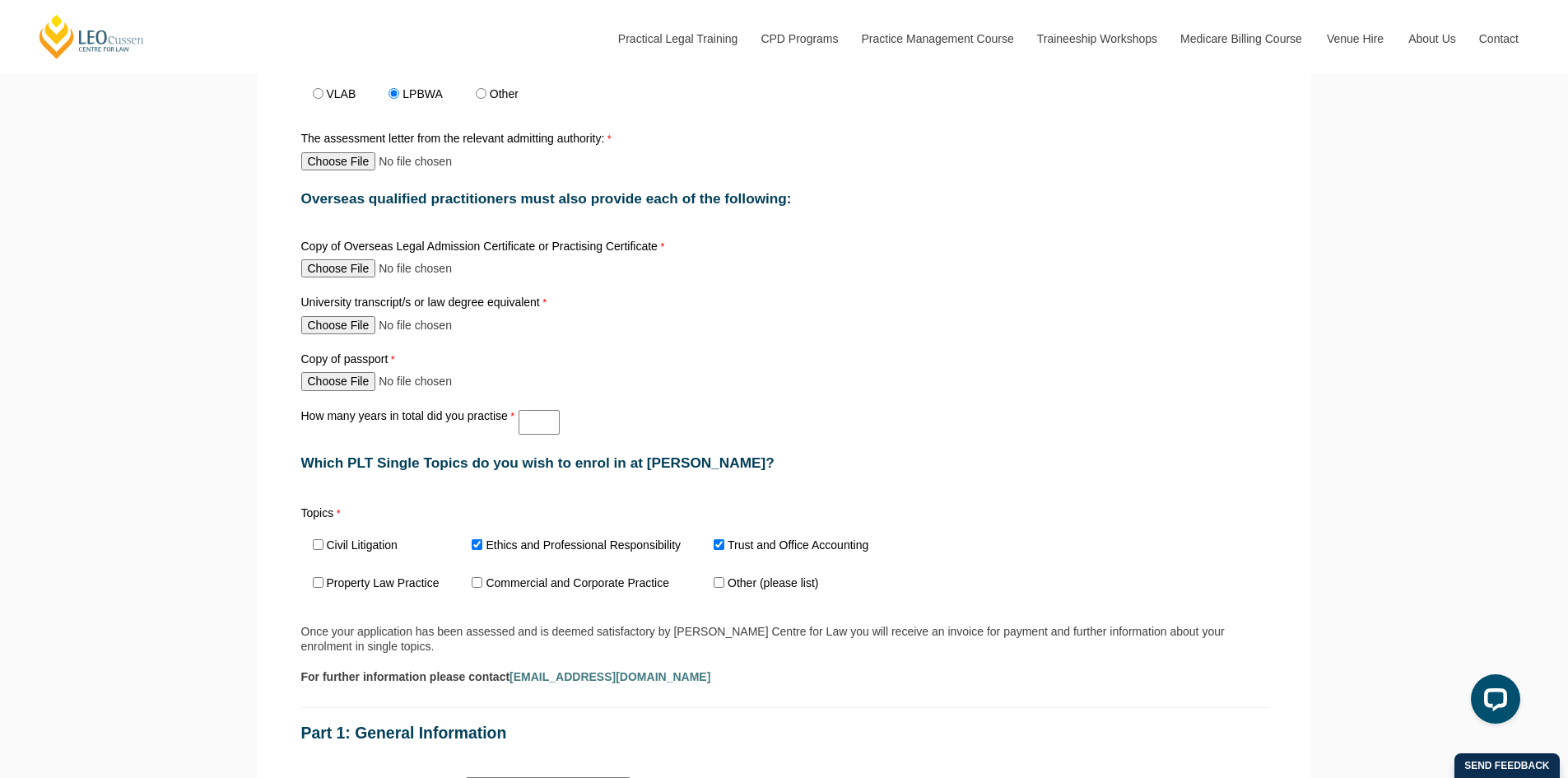
scroll to position [823, 0]
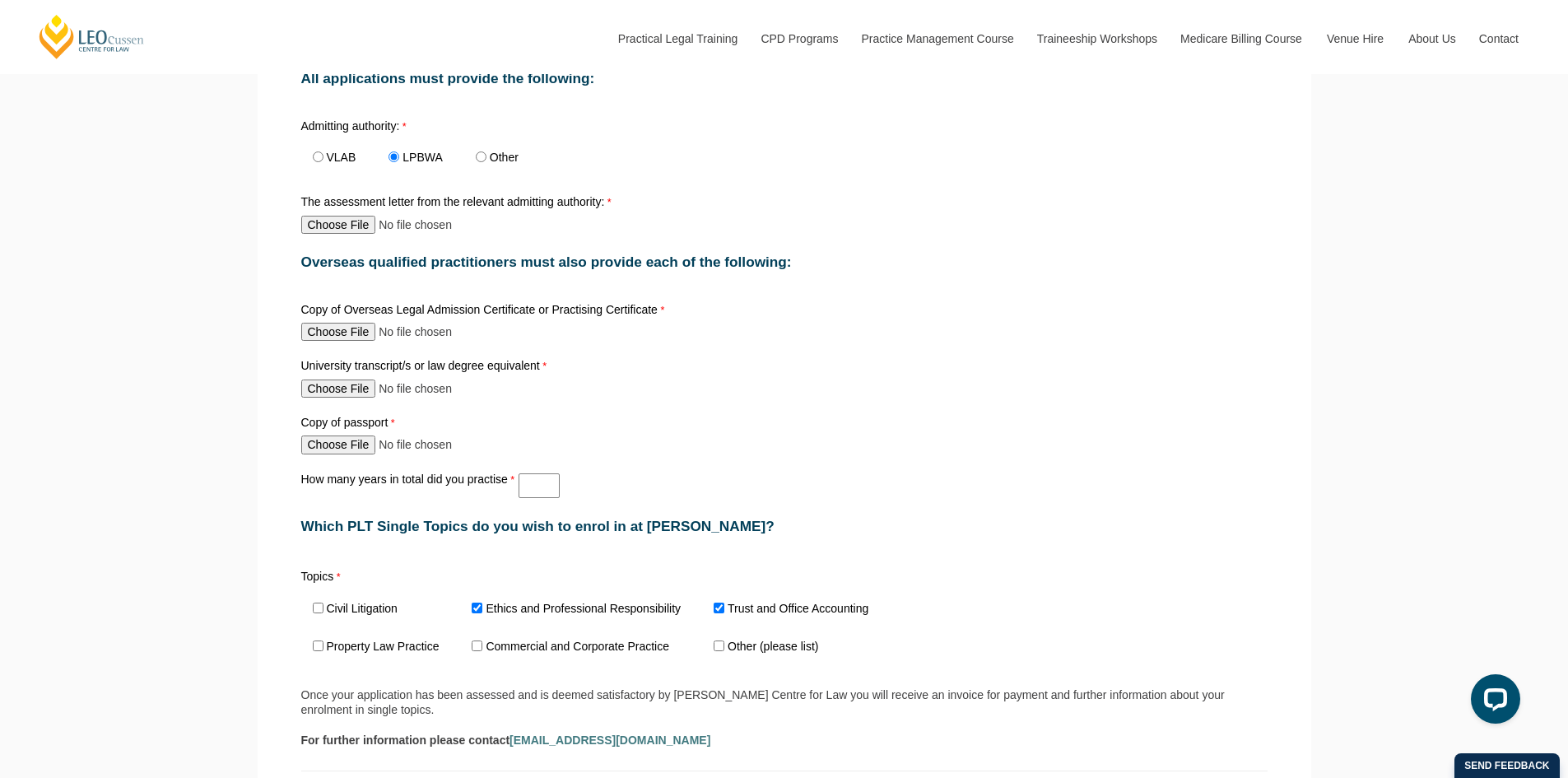
type input "[GEOGRAPHIC_DATA]"
click at [368, 231] on input "The assessment letter from the relevant admitting authority:" at bounding box center [411, 224] width 218 height 18
type input "C:\fakepath\Assessment Statement.pdf"
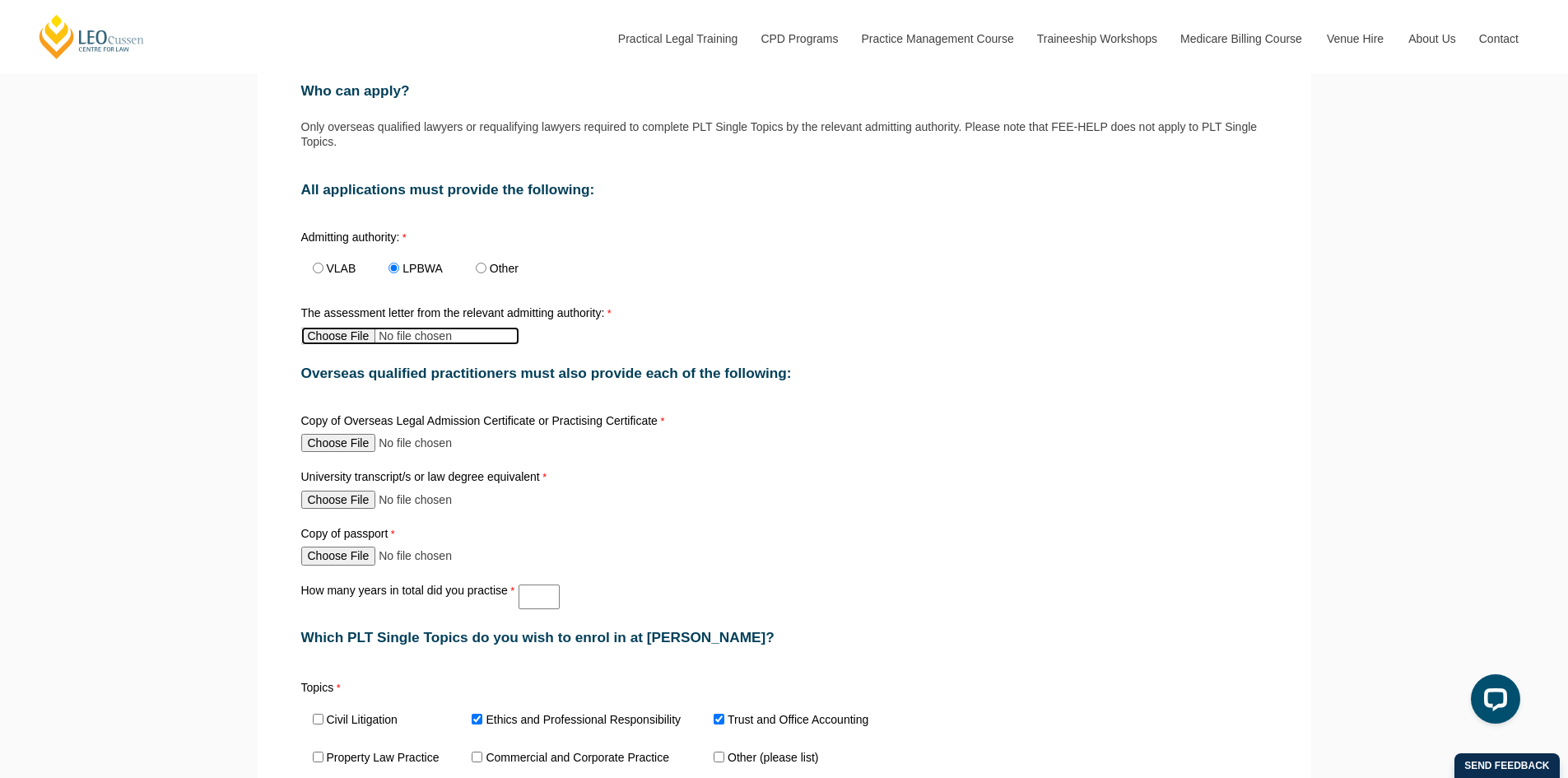
scroll to position [741, 0]
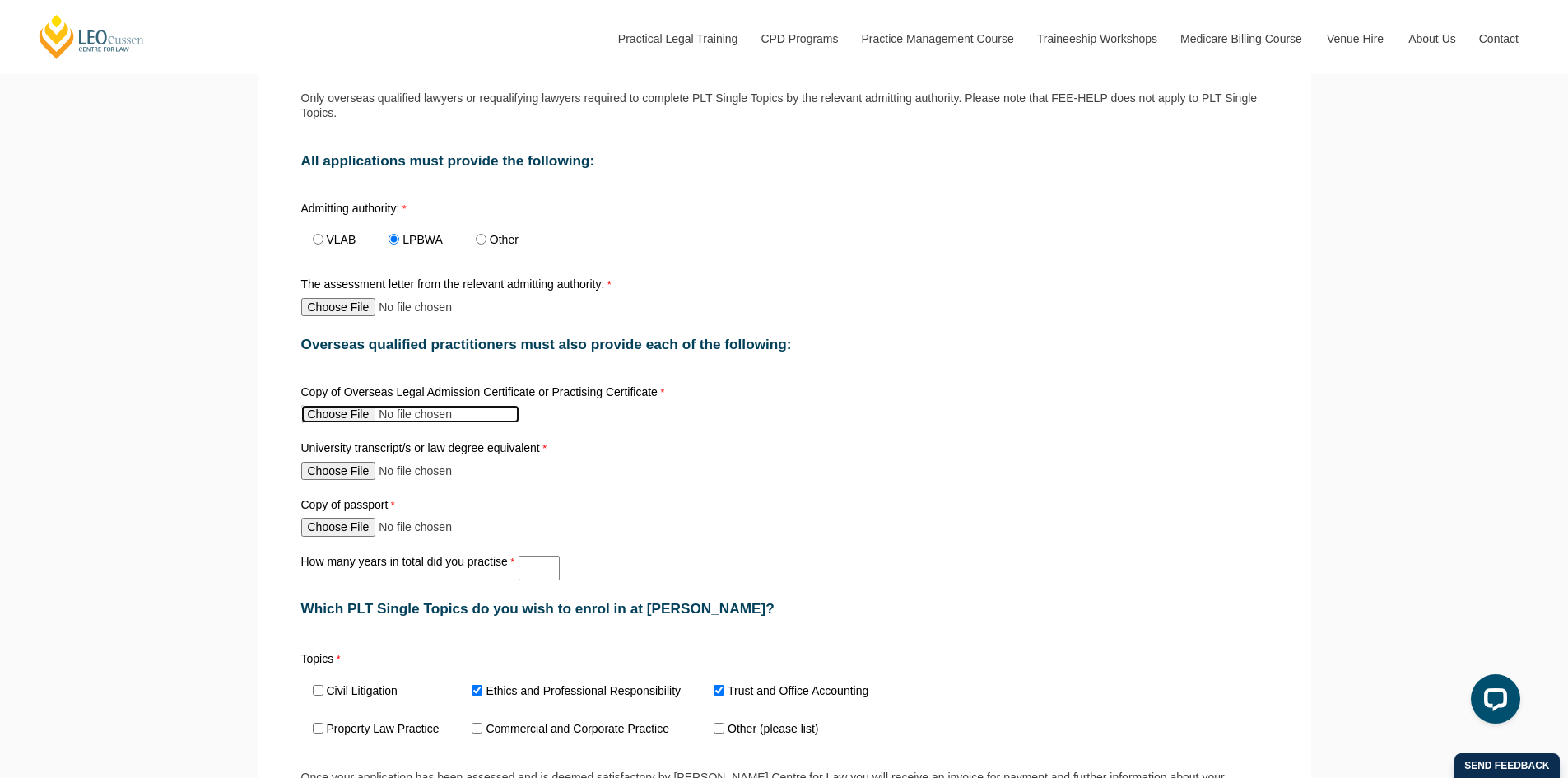
click at [346, 418] on input "Copy of Overseas Legal Admission Certificate or Practising Certificate" at bounding box center [411, 413] width 218 height 18
type input "C:\fakepath\Practising Certificate - Cian O Lionaird - 836617.pdf"
click at [352, 535] on input "Copy of passport" at bounding box center [411, 527] width 218 height 18
type input "C:\fakepath\Passport photo.jpg"
click at [542, 569] on input "How many years in total did you practise" at bounding box center [540, 568] width 41 height 24
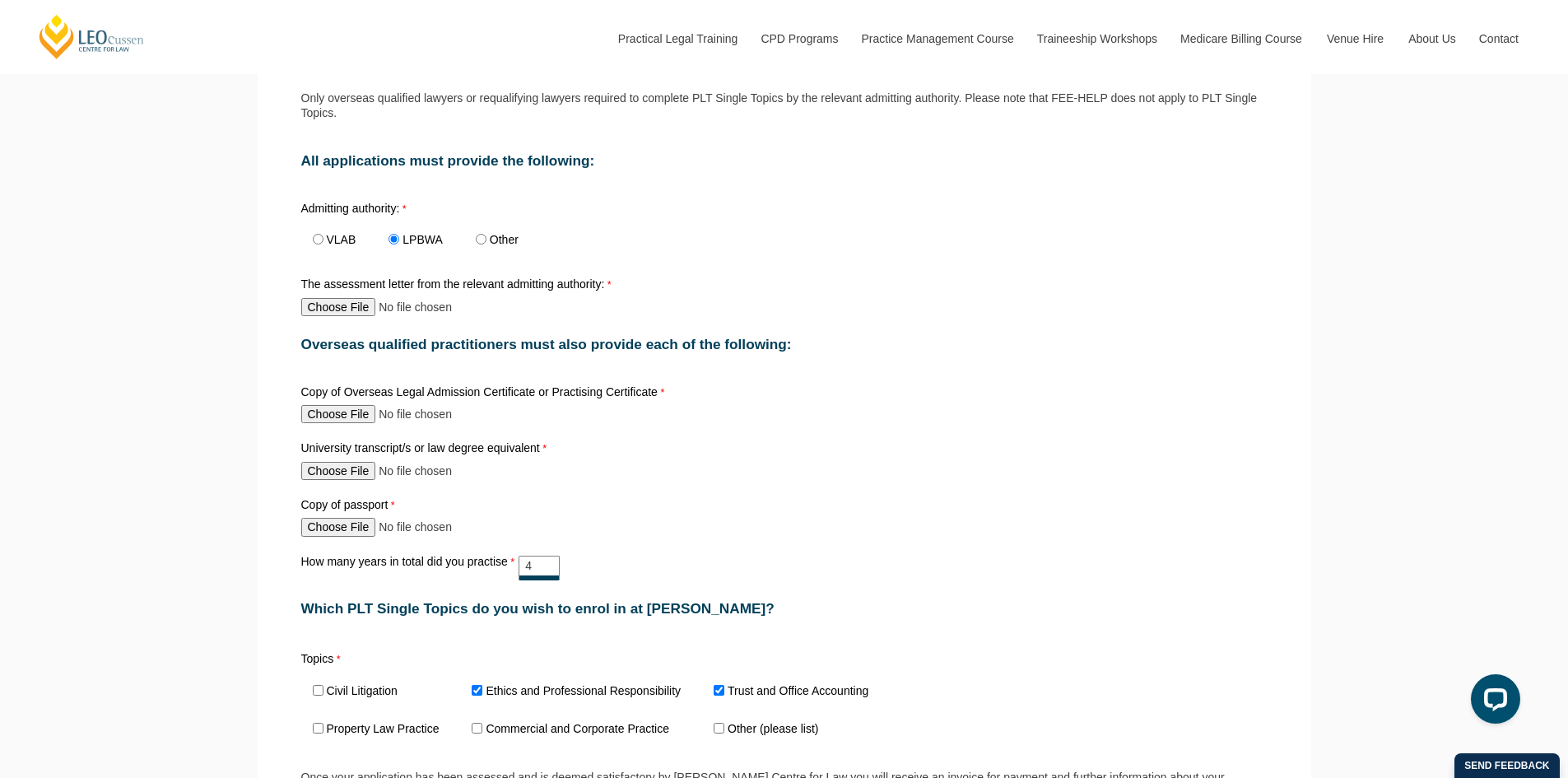
type input "4"
click at [781, 540] on div "Copy of passport" at bounding box center [784, 517] width 979 height 44
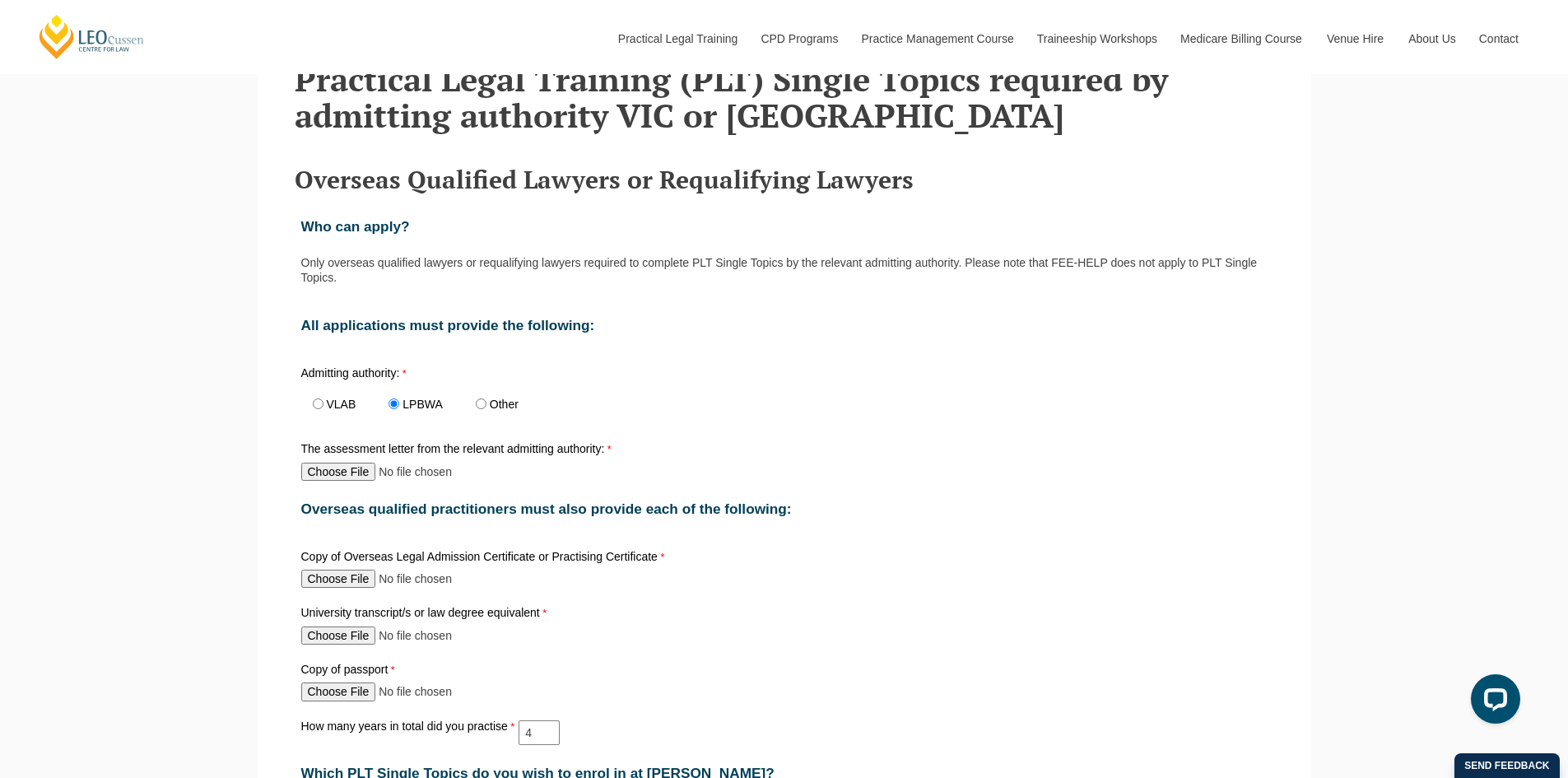
scroll to position [658, 0]
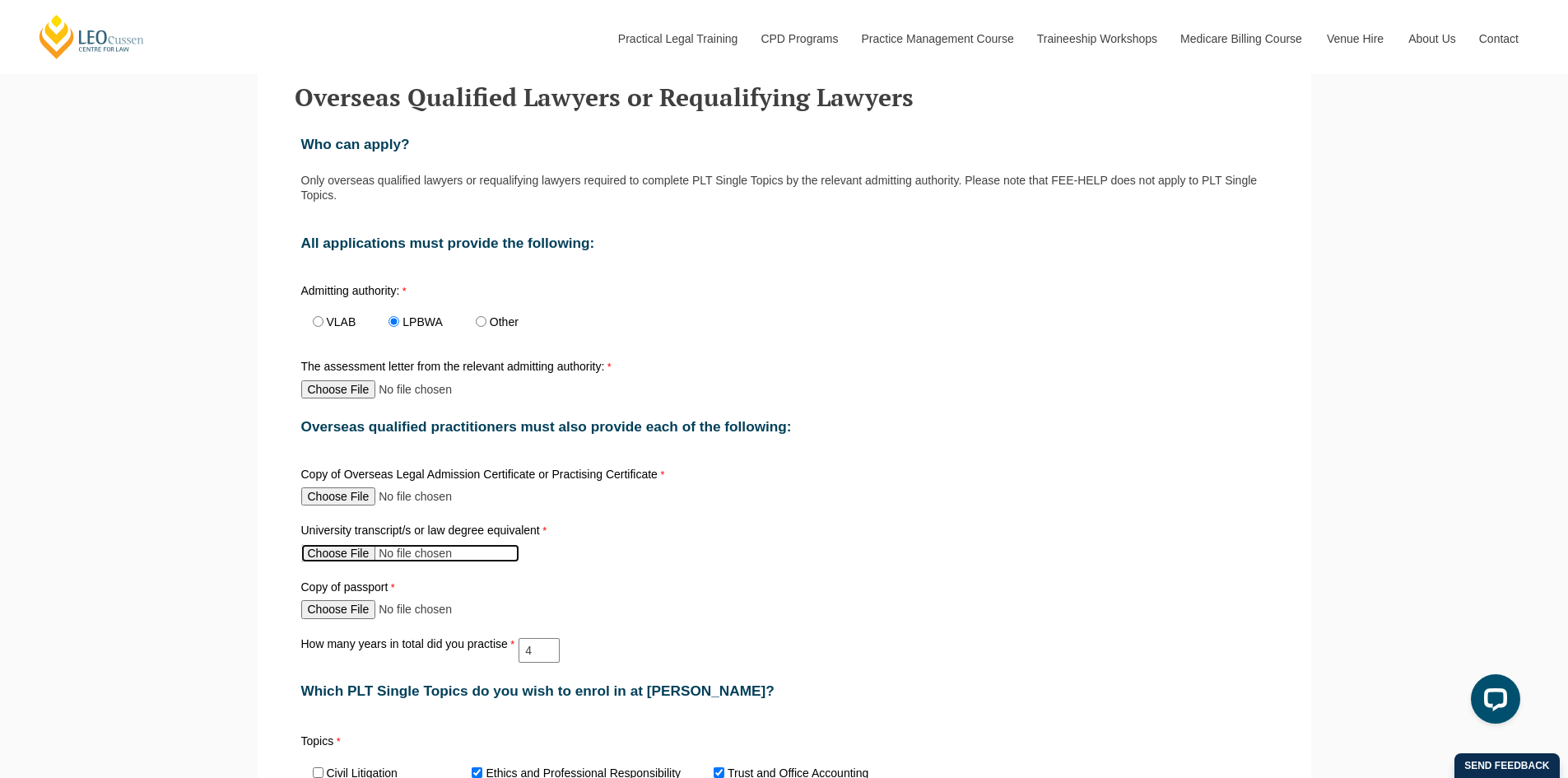
click at [361, 557] on input "University transcript/s or law degree equivalent" at bounding box center [411, 553] width 218 height 18
type input "C:\fakepath\Cian Maitiu O Lionaird.pdf"
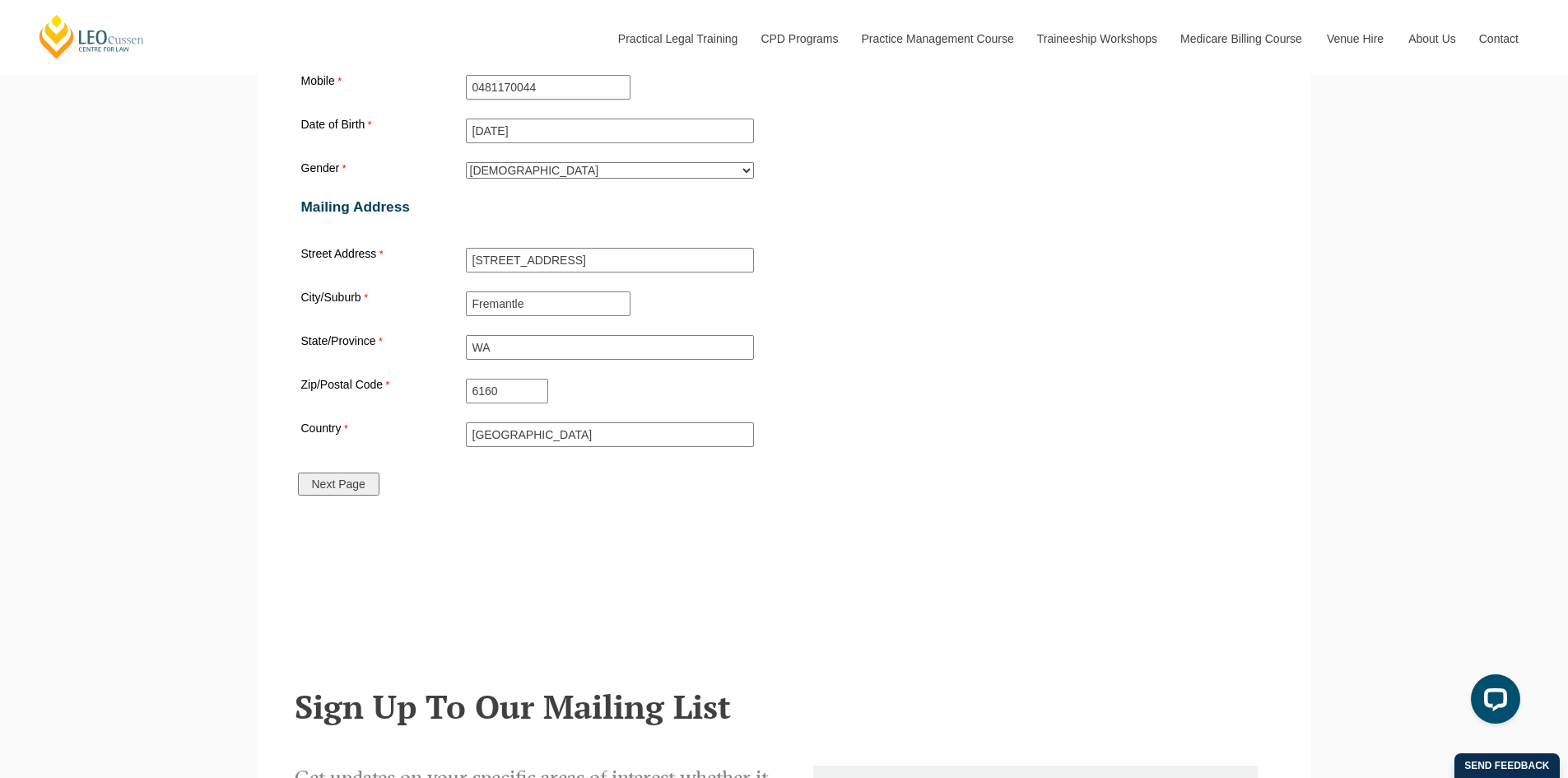
scroll to position [1893, 0]
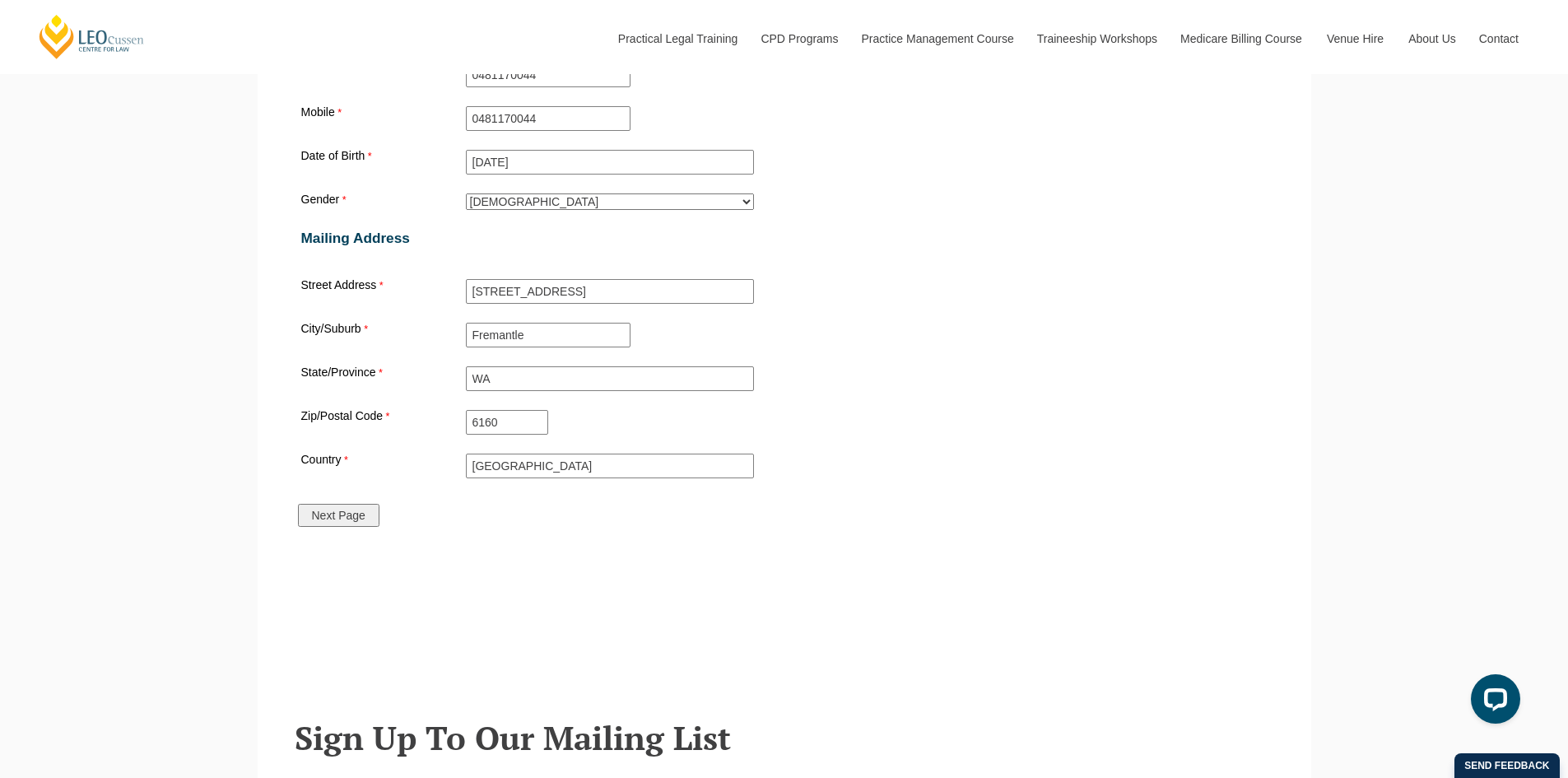
click at [357, 519] on input "Next Page" at bounding box center [338, 515] width 82 height 23
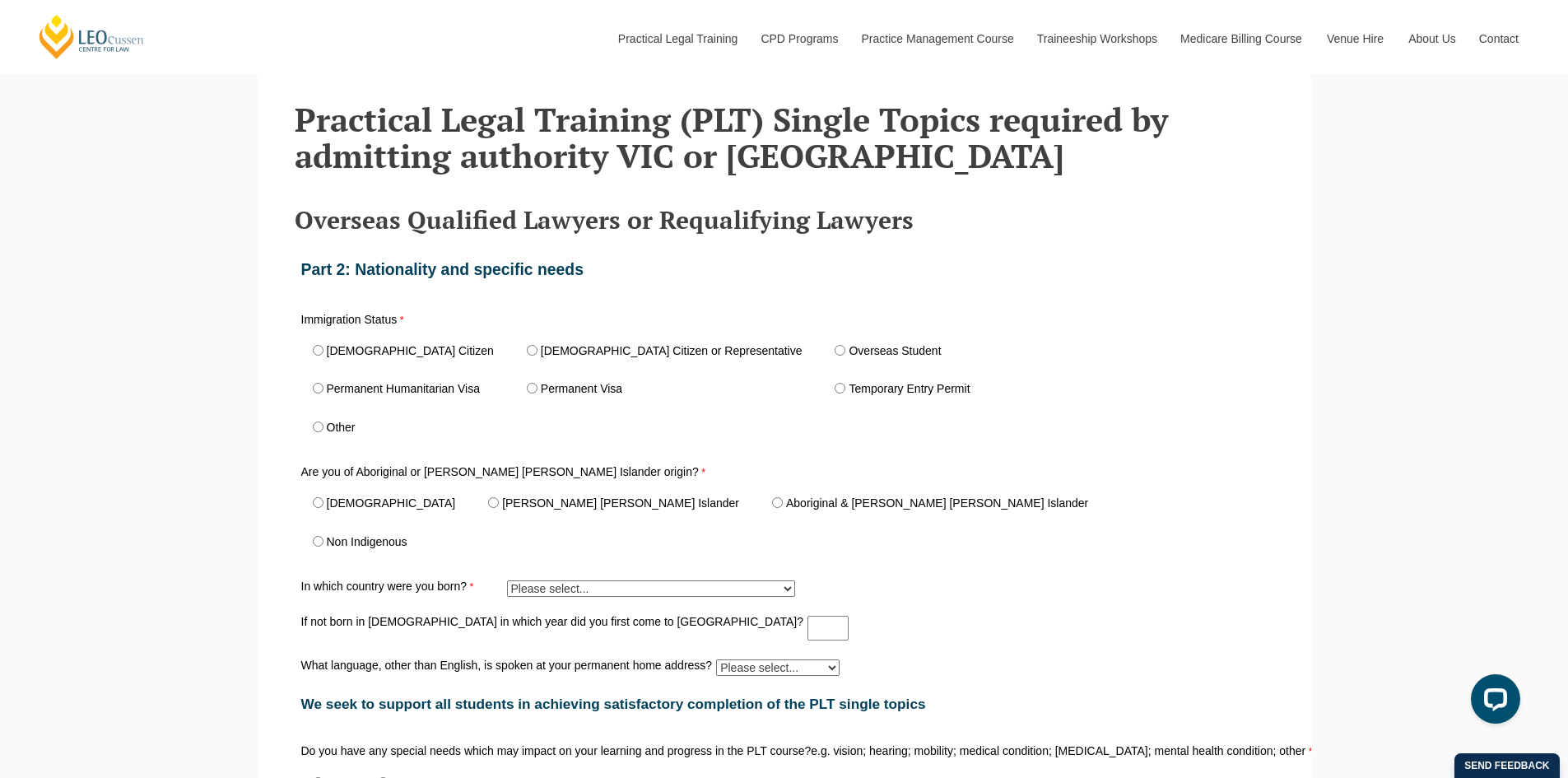
scroll to position [534, 0]
click at [834, 394] on input "Temporary Entry Permit" at bounding box center [839, 389] width 10 height 10
radio input "true"
click at [316, 548] on input "Non Indigenous" at bounding box center [317, 543] width 10 height 10
radio input "true"
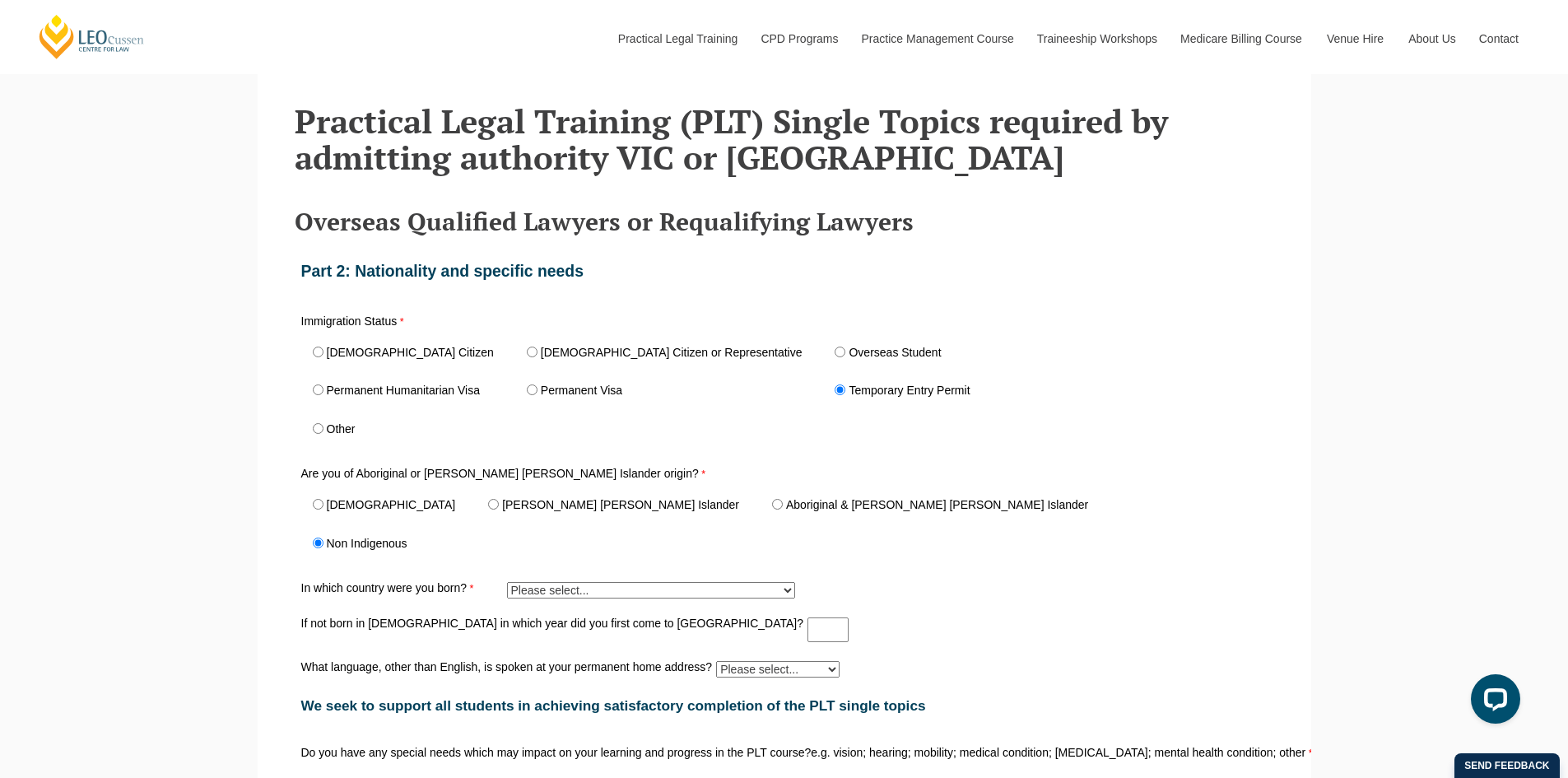
click at [597, 597] on select "Please select... [GEOGRAPHIC_DATA] ([GEOGRAPHIC_DATA]) [GEOGRAPHIC_DATA] 8402 […" at bounding box center [651, 590] width 288 height 16
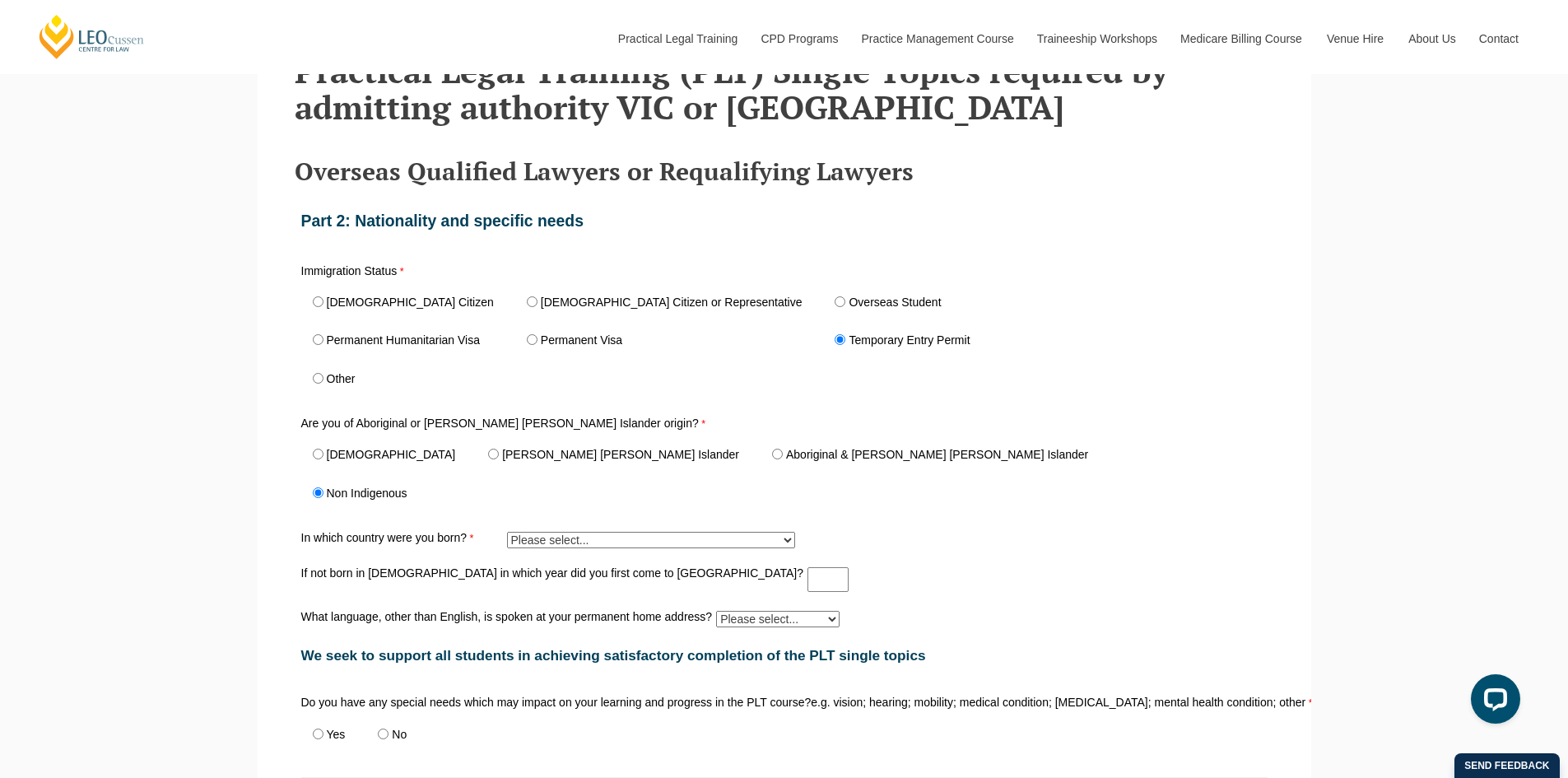
scroll to position [617, 0]
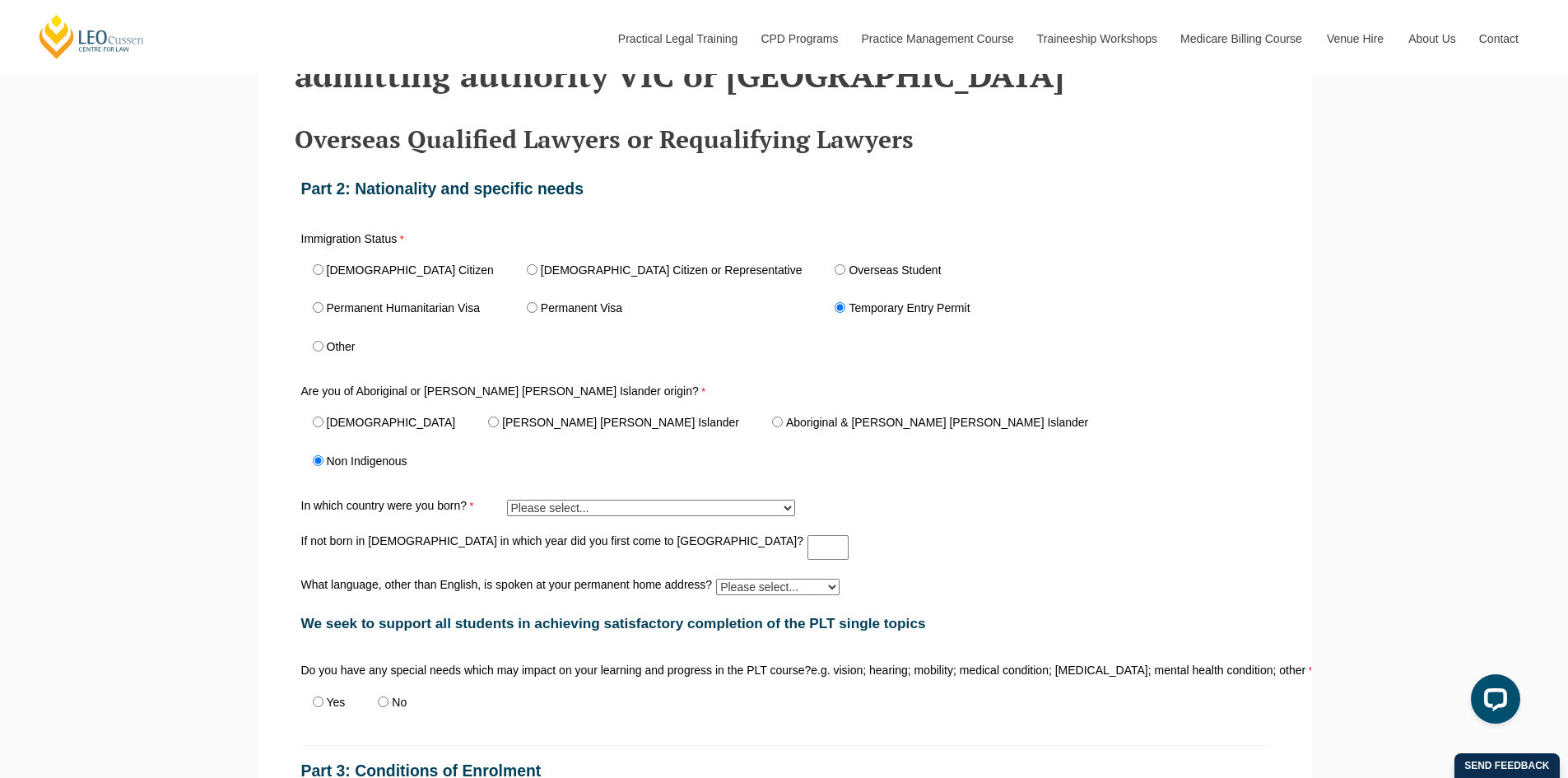
click at [642, 507] on select "Please select... [GEOGRAPHIC_DATA] ([GEOGRAPHIC_DATA]) [GEOGRAPHIC_DATA] 8402 […" at bounding box center [651, 507] width 288 height 16
select select "tfa_364"
click at [507, 503] on select "Please select... [GEOGRAPHIC_DATA] ([GEOGRAPHIC_DATA]) [GEOGRAPHIC_DATA] 8402 […" at bounding box center [651, 507] width 288 height 16
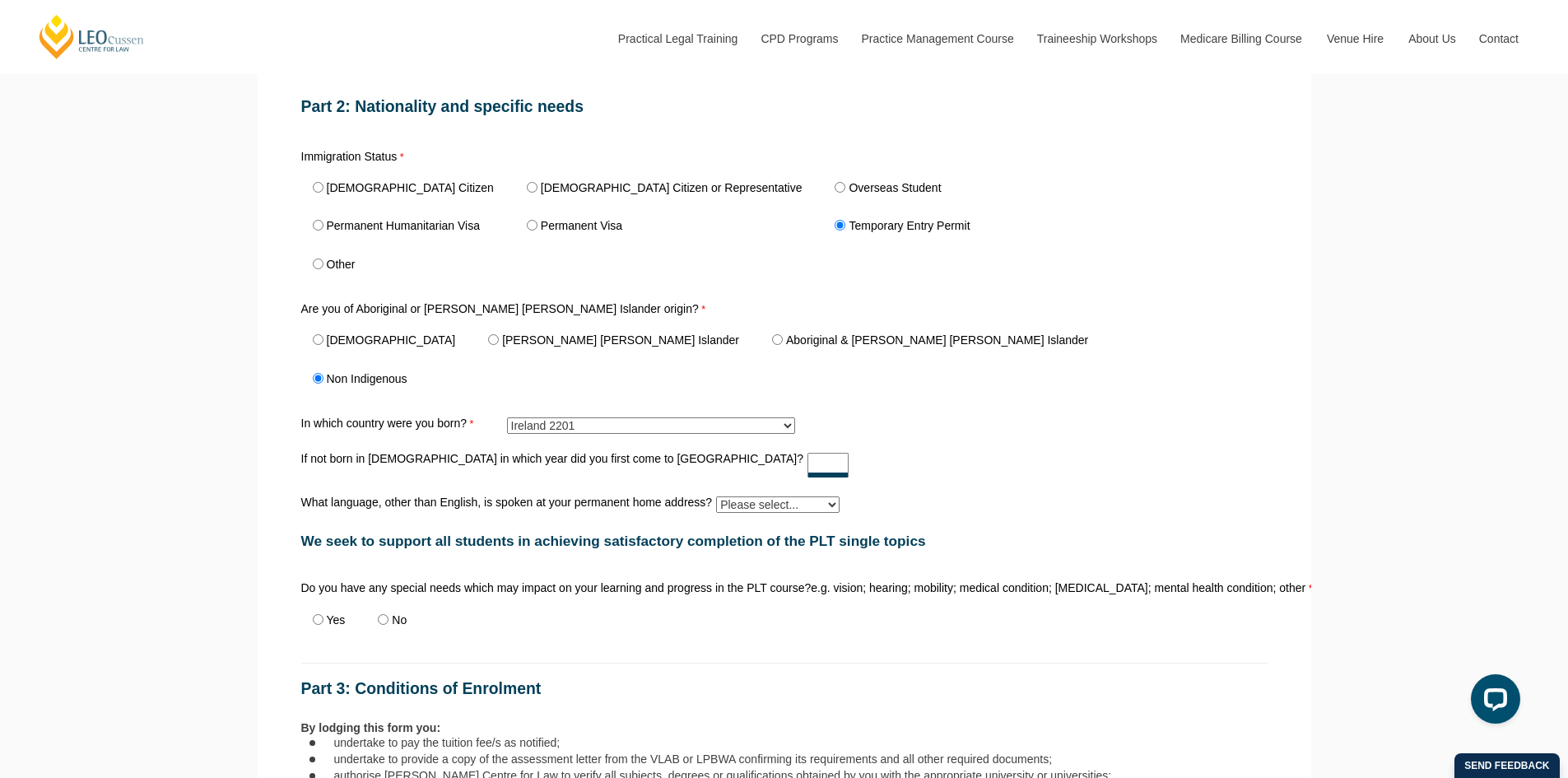
click at [807, 474] on input "If not born in [DEMOGRAPHIC_DATA] in which year did you first come to [GEOGRAPH…" at bounding box center [828, 465] width 41 height 24
type input "2023"
click at [777, 510] on select "Please select... Albanian Ambonese Arabic Assyrian Bengali Bosnian Cantonese Ch…" at bounding box center [777, 504] width 123 height 16
click at [1006, 369] on div "Are you of Aboriginal or [PERSON_NAME] [PERSON_NAME] Islander origin? Aborigina…" at bounding box center [784, 350] width 979 height 102
click at [775, 500] on select "Please select... Albanian Ambonese Arabic Assyrian Bengali Bosnian Cantonese Ch…" at bounding box center [777, 504] width 123 height 16
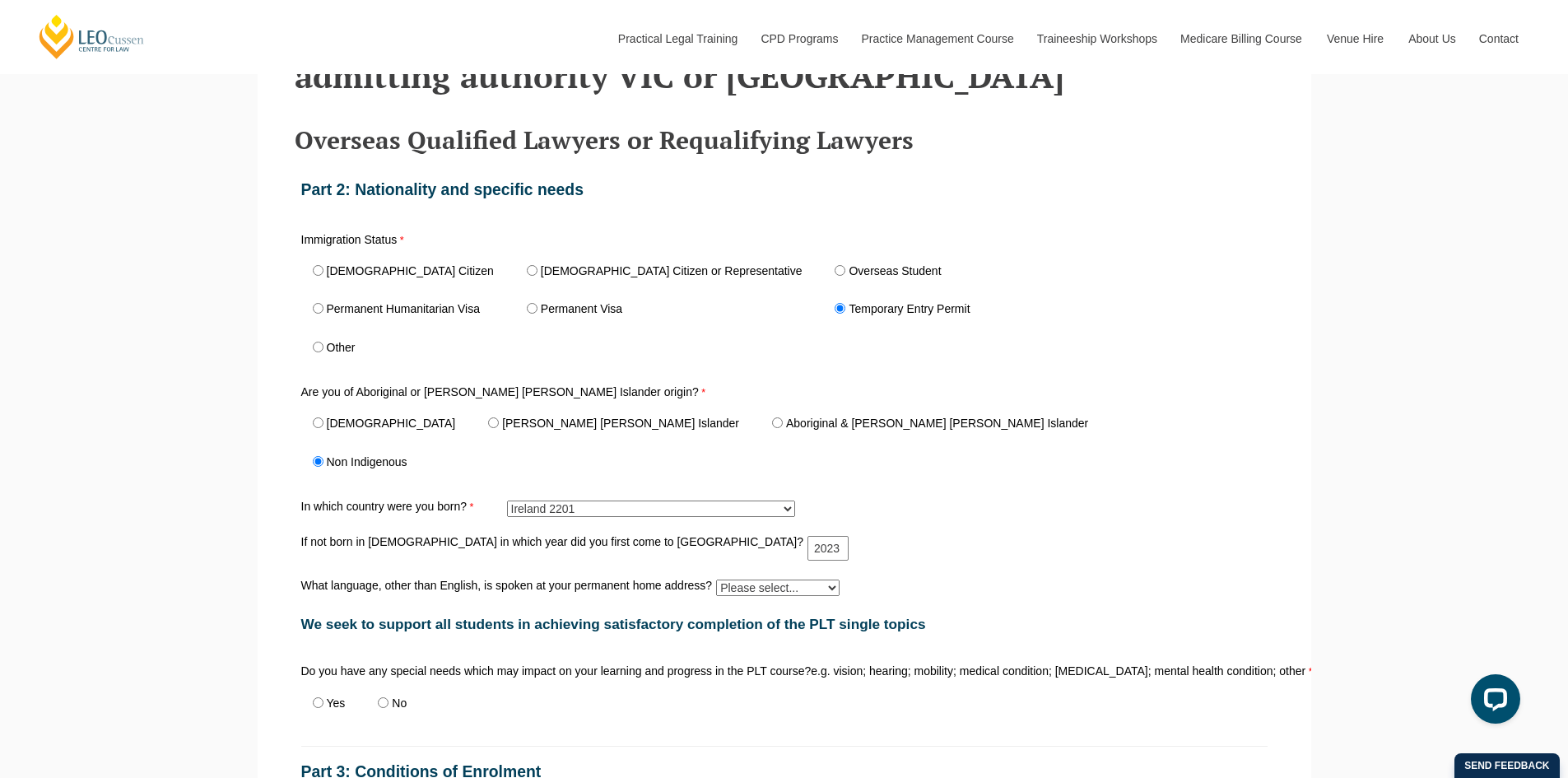
scroll to position [617, 0]
click at [950, 538] on div "If not born in [DEMOGRAPHIC_DATA] in which year did you first come to [GEOGRAPH…" at bounding box center [784, 547] width 979 height 31
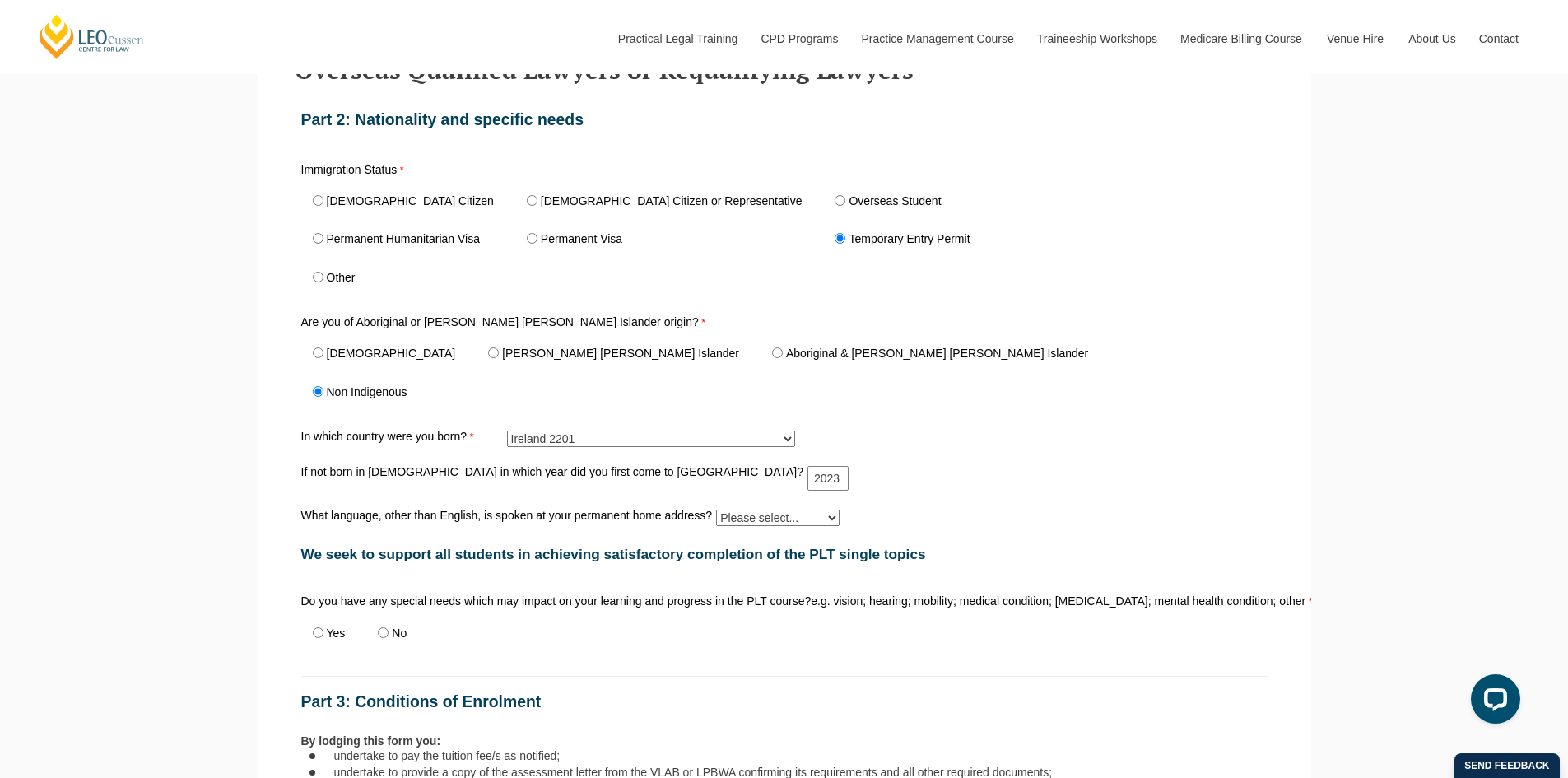
scroll to position [781, 0]
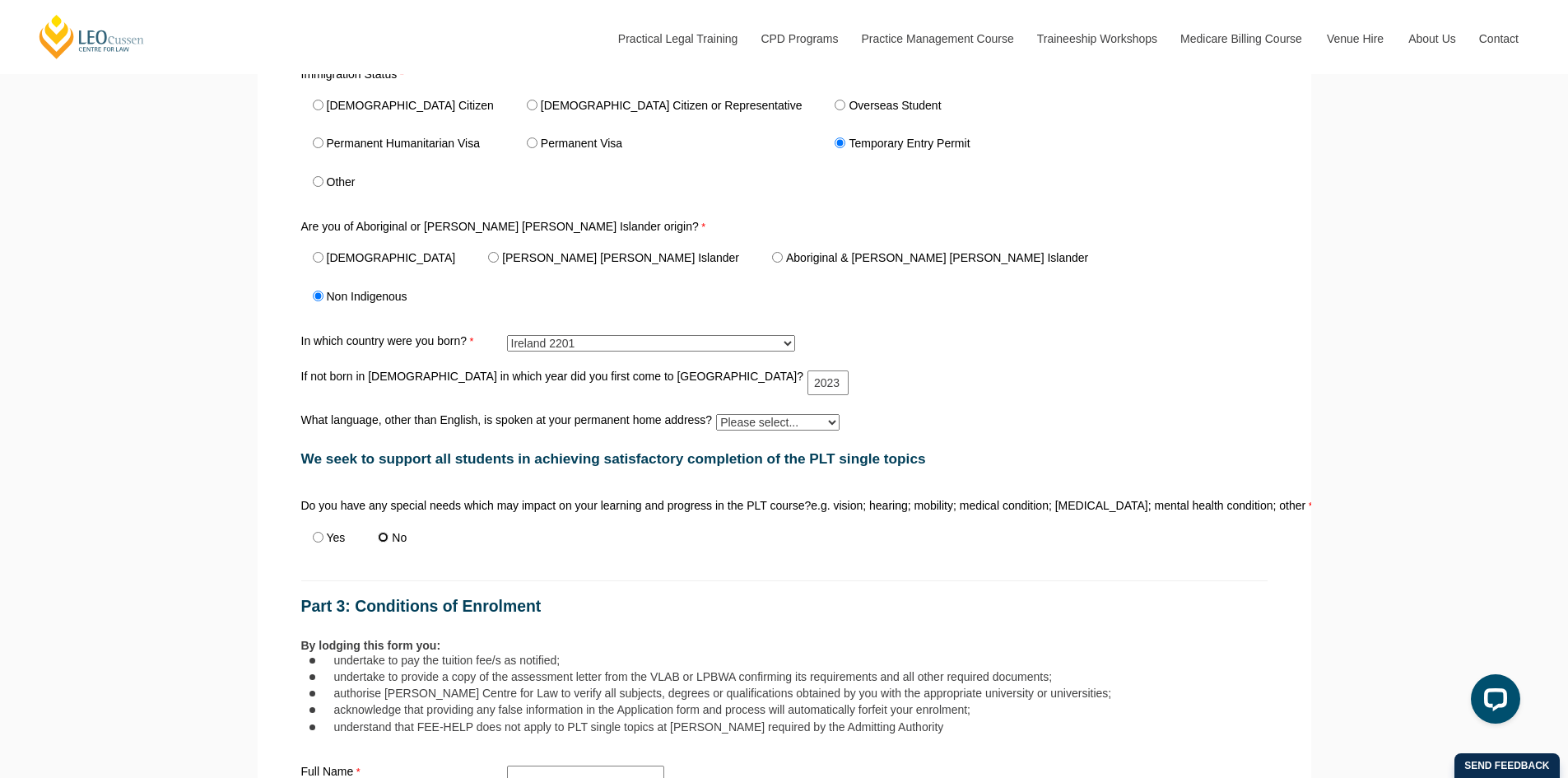
click at [382, 540] on input "No" at bounding box center [382, 537] width 10 height 10
radio input "true"
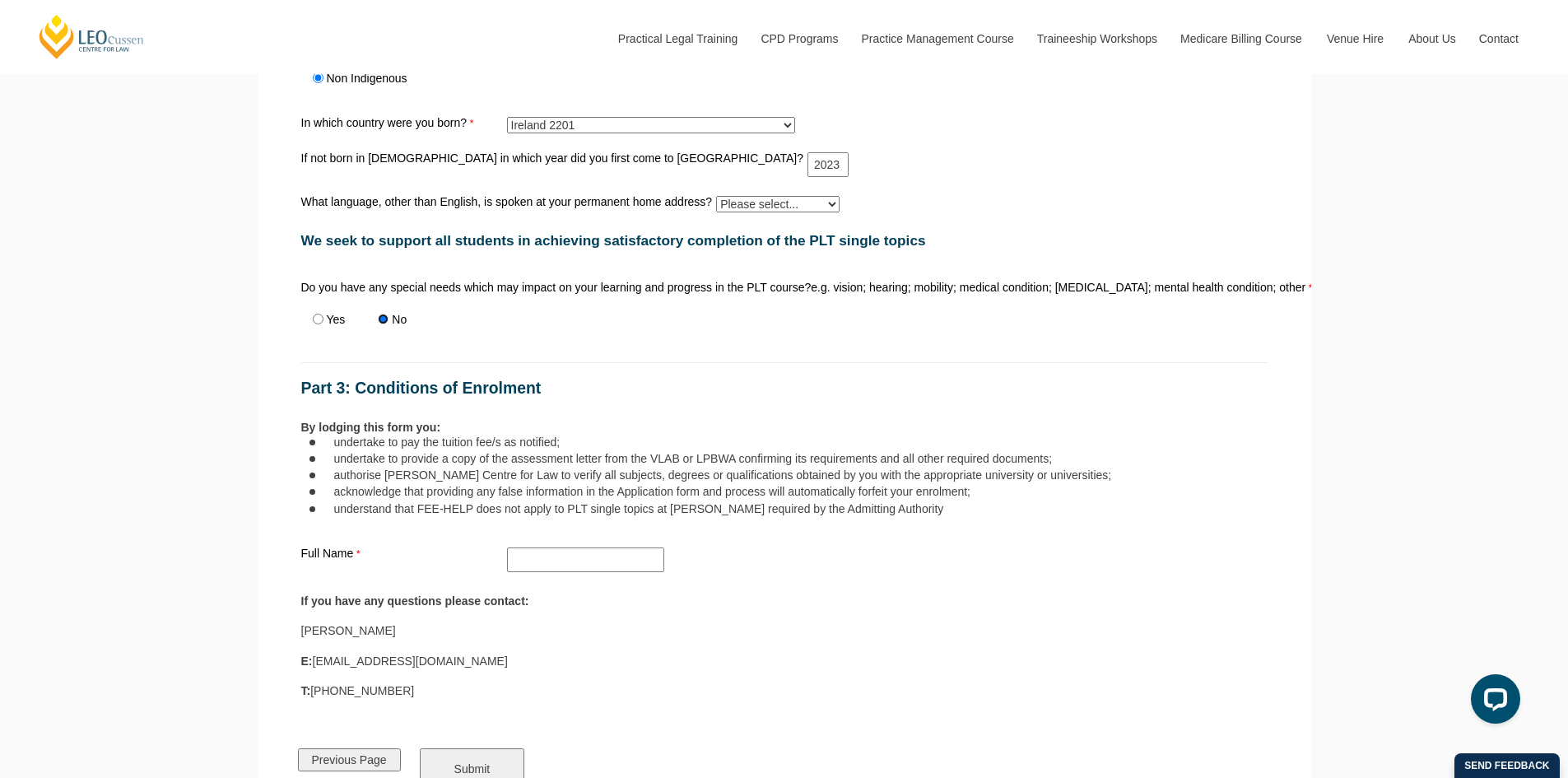
scroll to position [1029, 0]
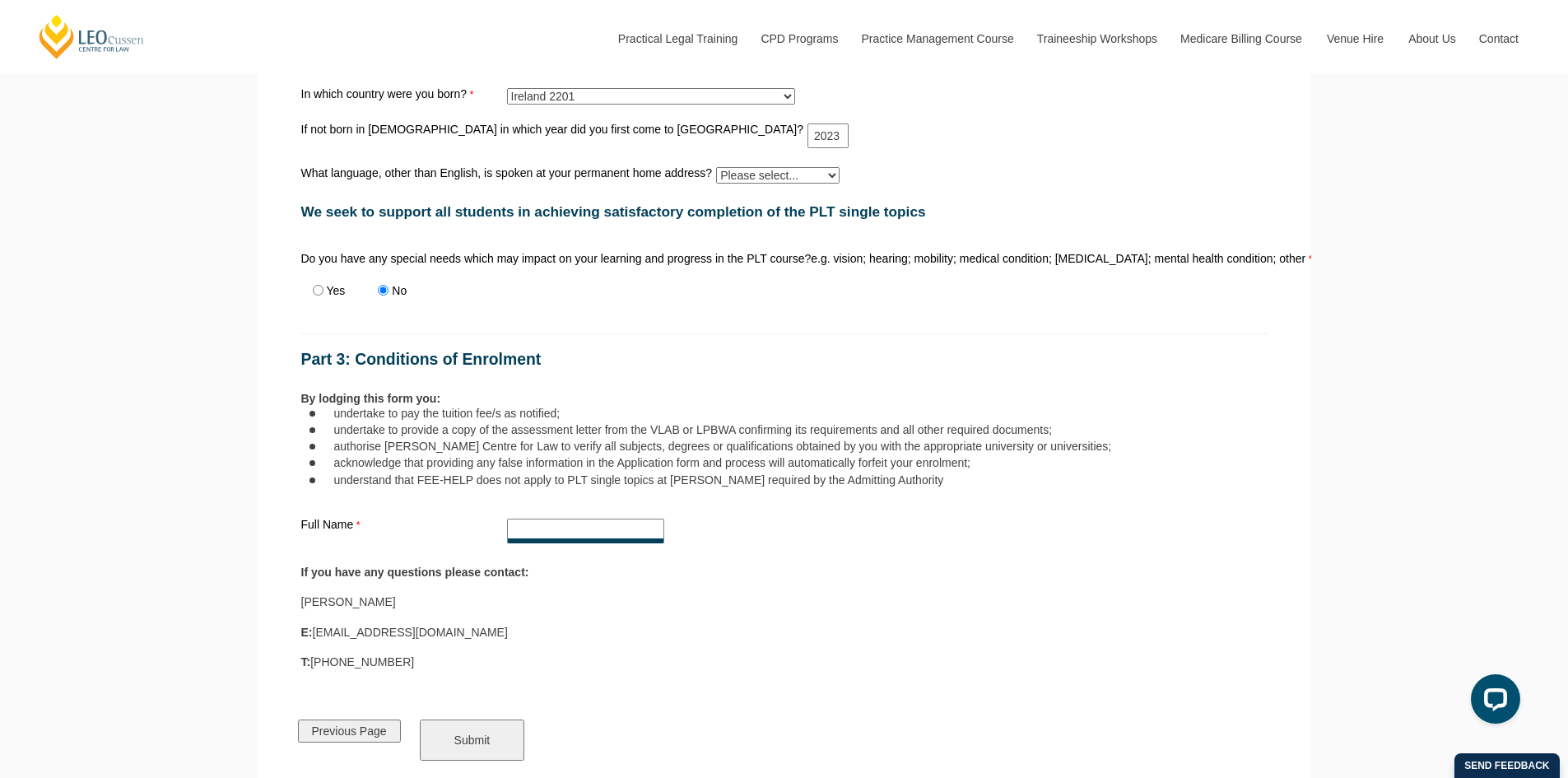
click at [539, 533] on input "Full Name" at bounding box center [585, 531] width 157 height 24
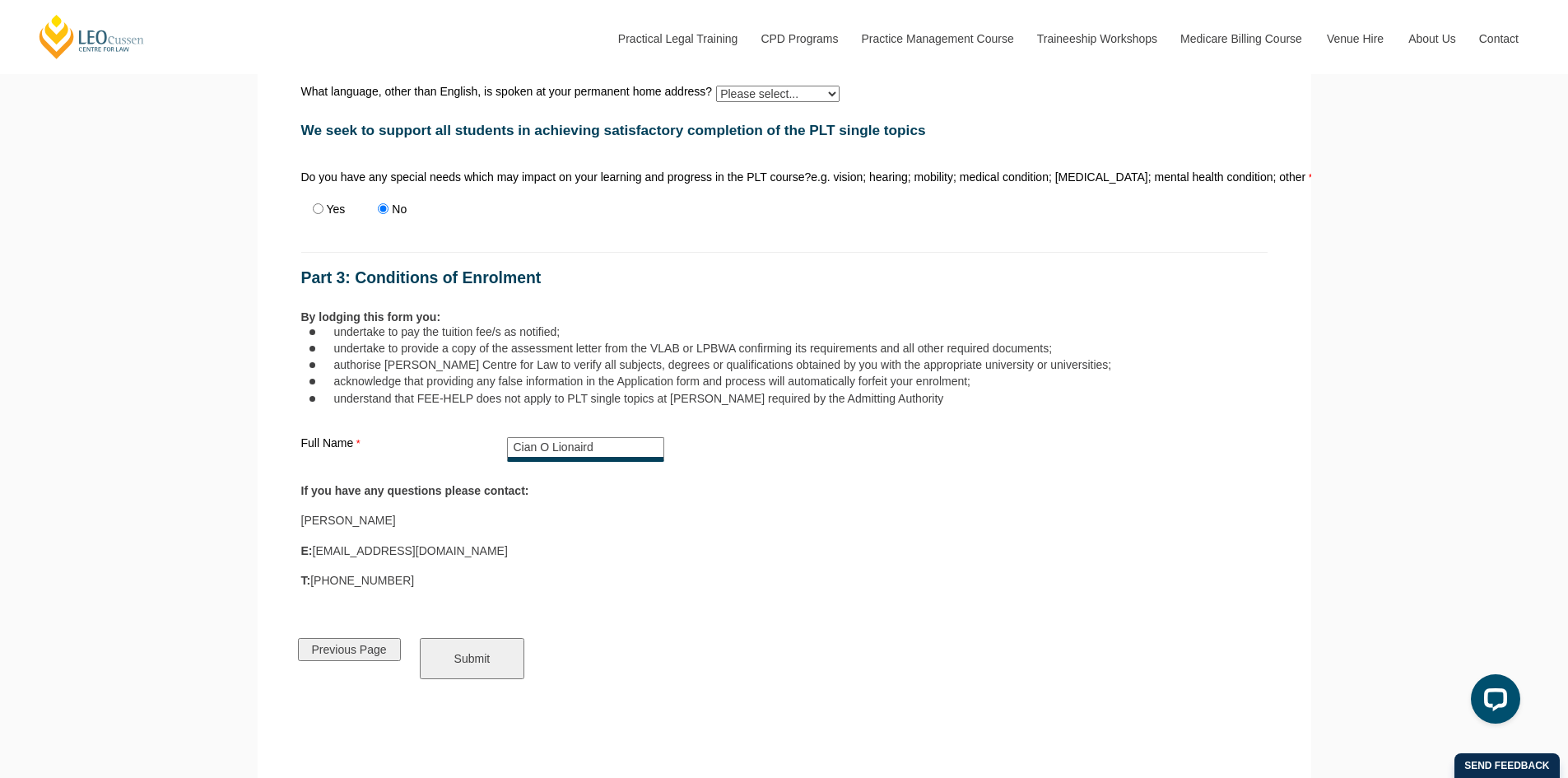
scroll to position [1192, 0]
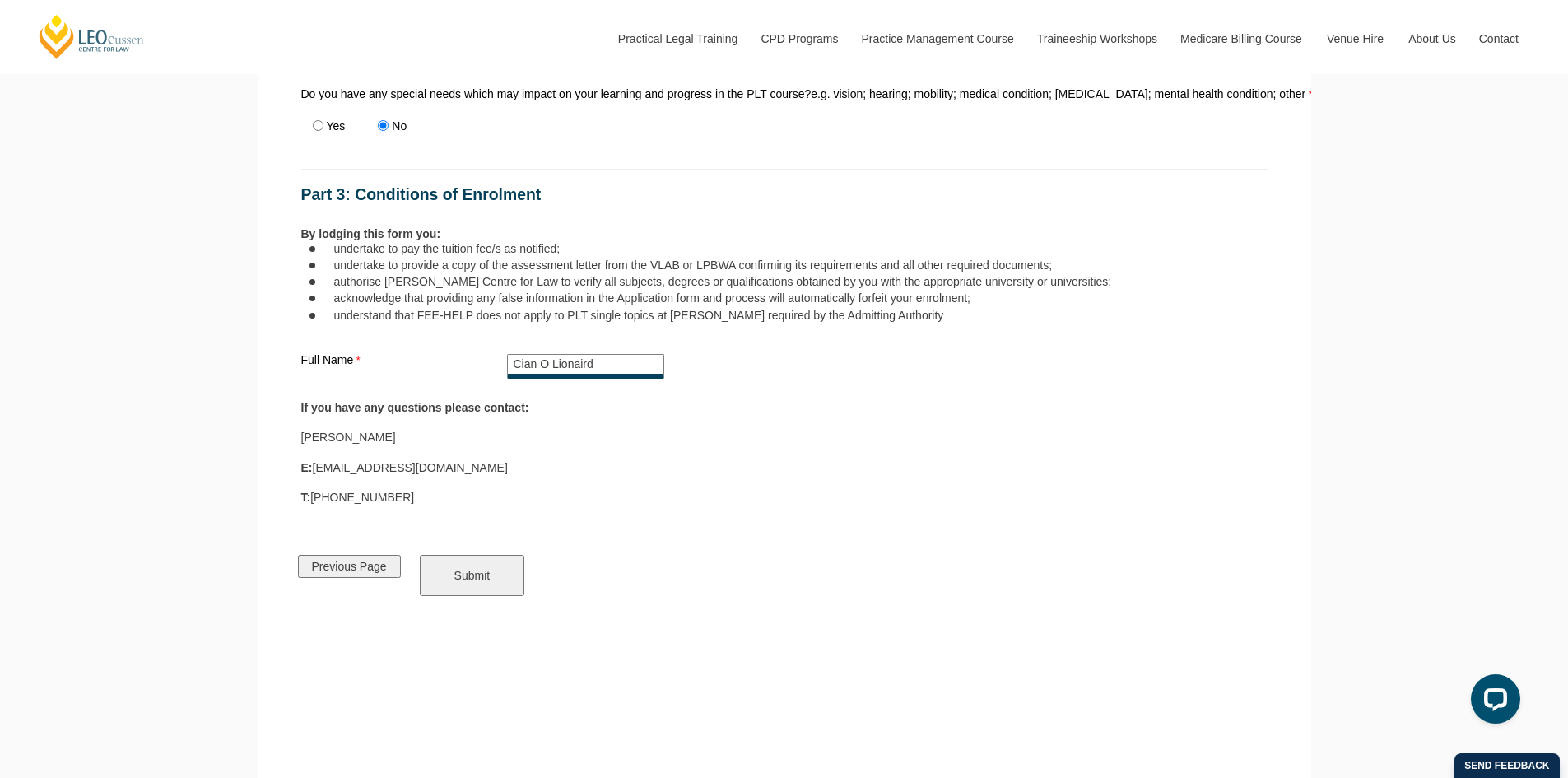
type input "Cian O Lionaird"
click at [467, 588] on input "Submit" at bounding box center [473, 575] width 105 height 41
